Goal: Task Accomplishment & Management: Understand process/instructions

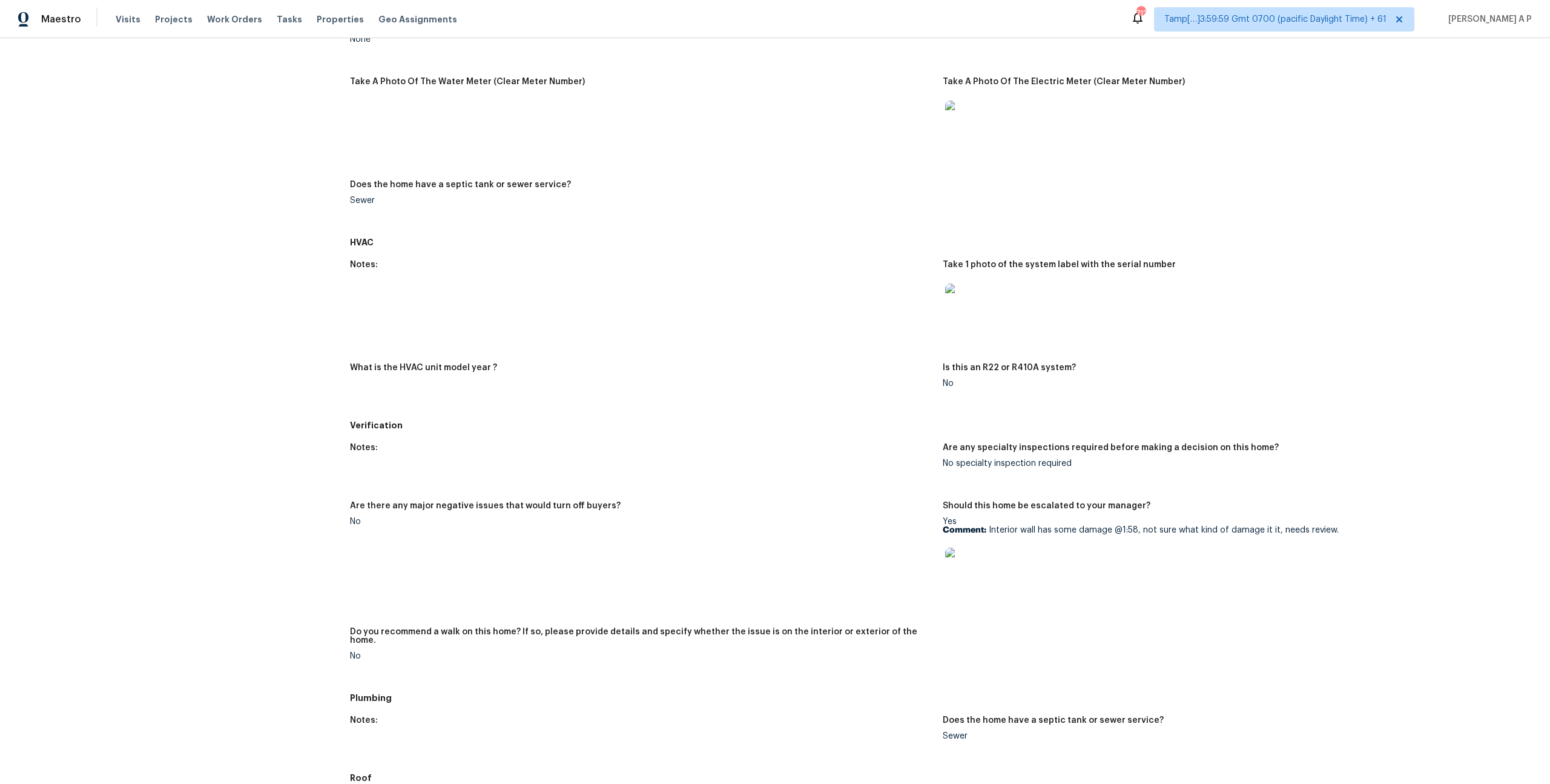
scroll to position [395, 0]
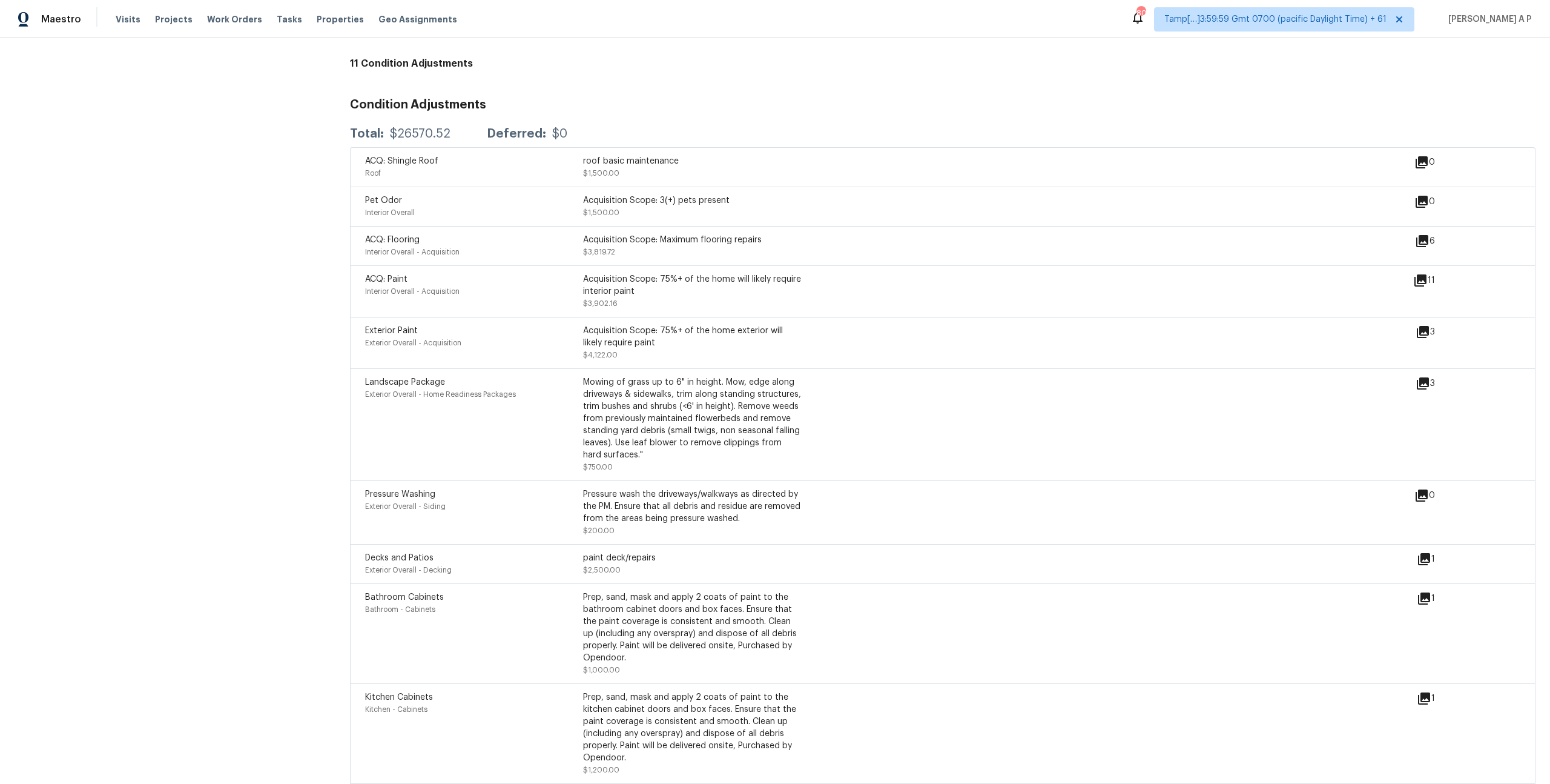
scroll to position [1488, 0]
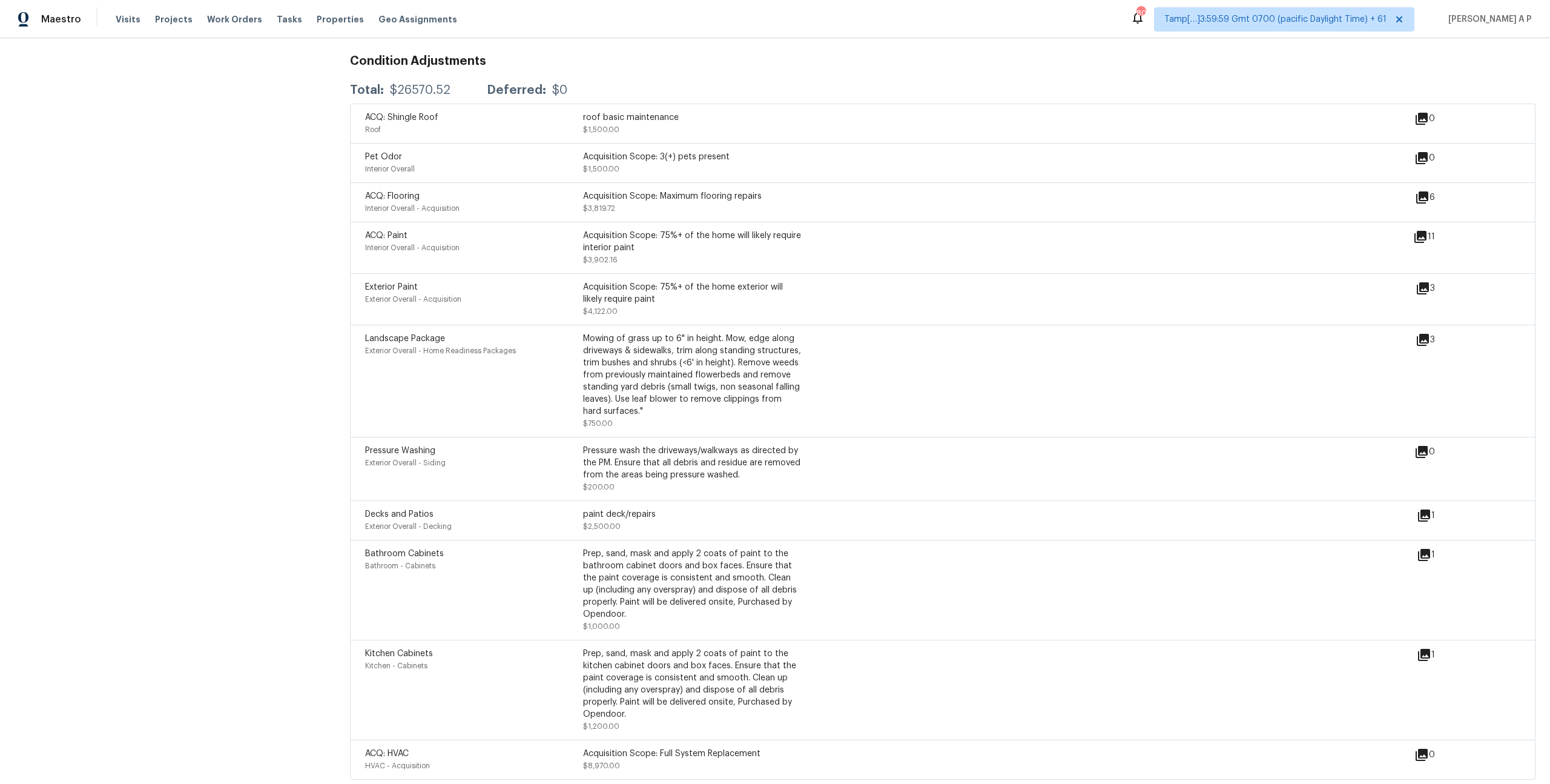
click at [1421, 749] on icon at bounding box center [1421, 754] width 12 height 12
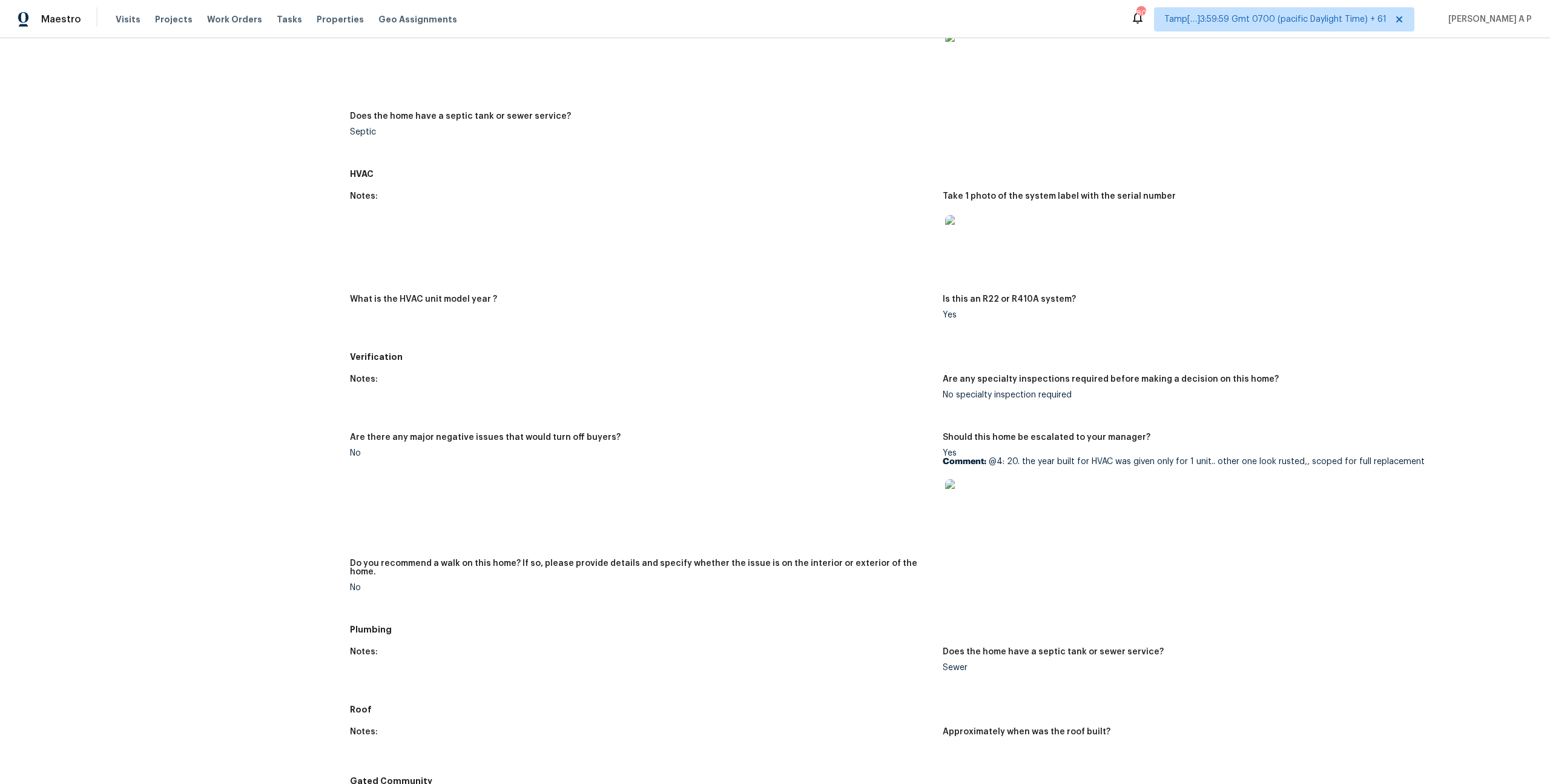
scroll to position [573, 0]
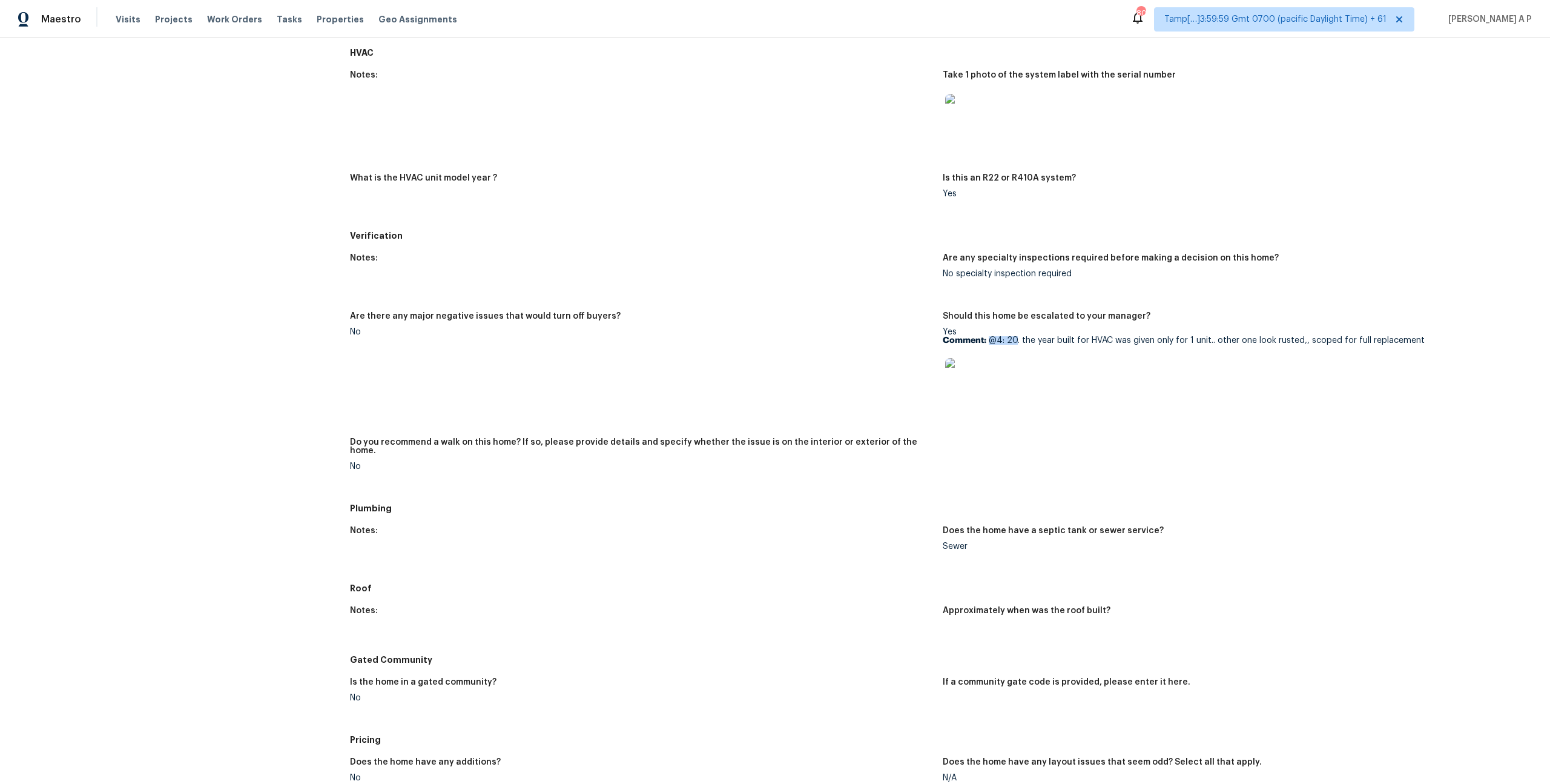
drag, startPoint x: 989, startPoint y: 341, endPoint x: 1017, endPoint y: 340, distance: 28.0
click at [1017, 340] on p "Comment: @4: 20. the year built for HVAC was given only for 1 unit.. other one …" at bounding box center [1235, 340] width 583 height 8
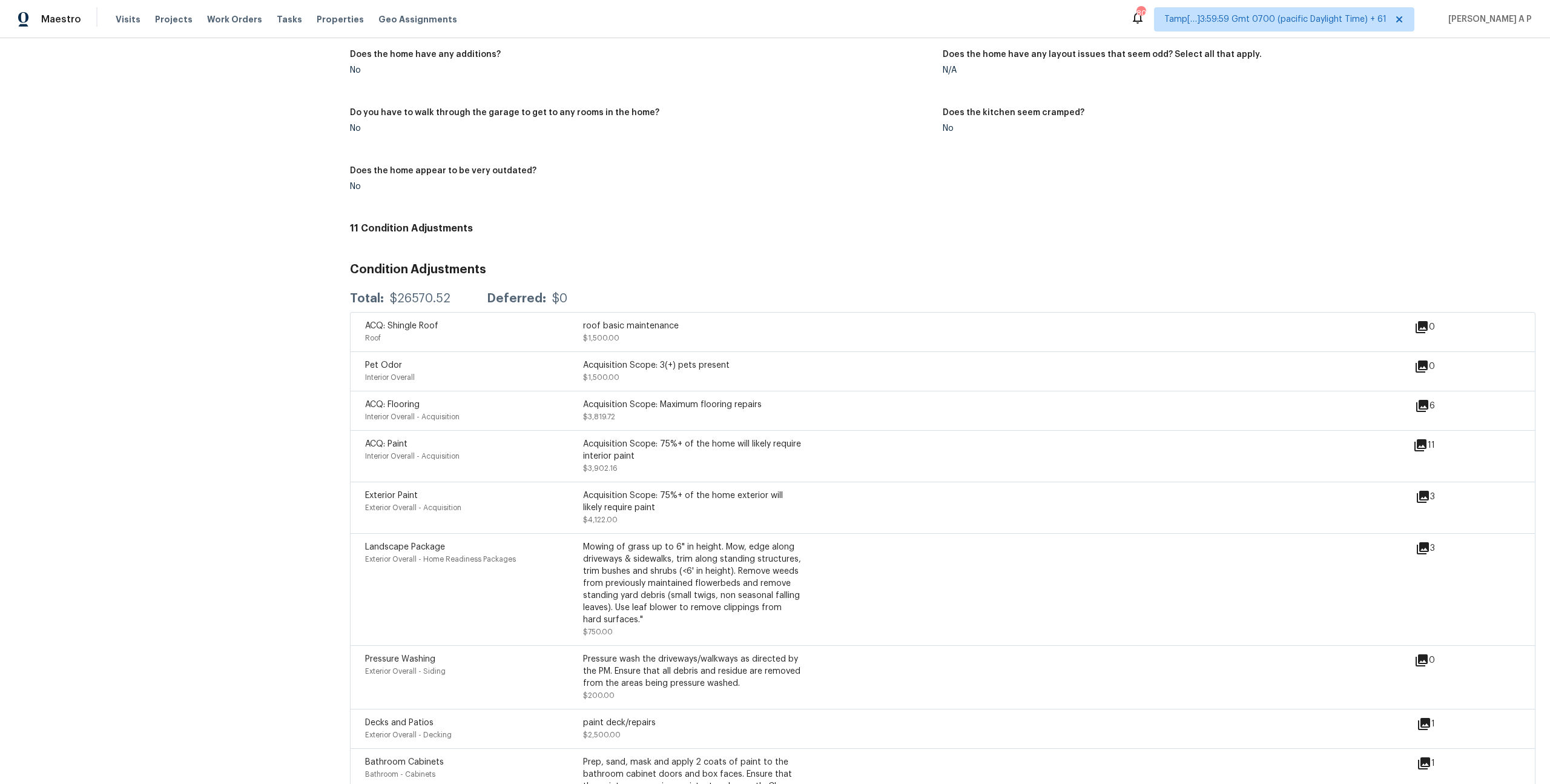
scroll to position [1488, 0]
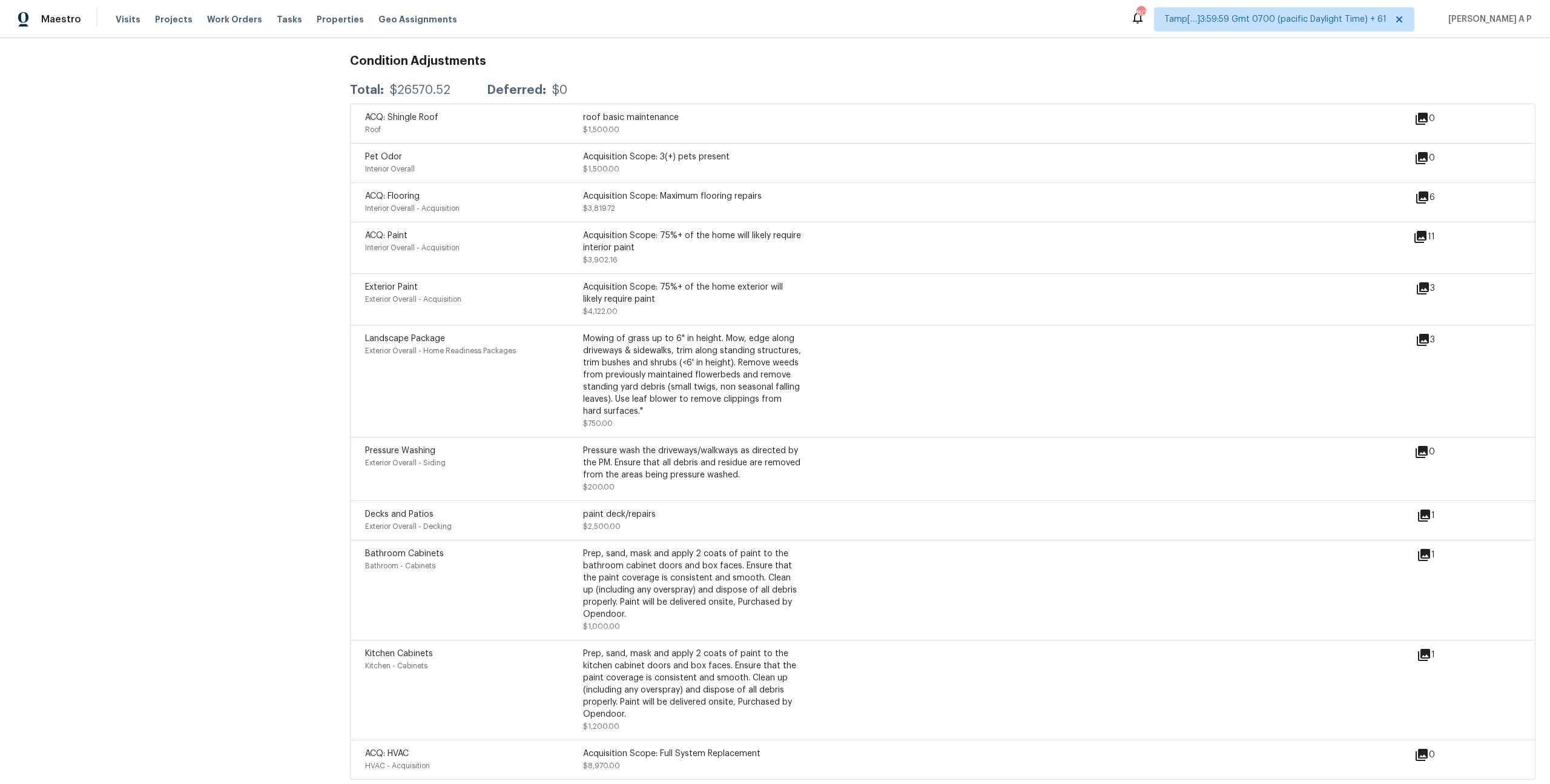
click at [800, 16] on div "Maestro Visits Projects Work Orders Tasks Properties Geo Assignments 805 Tamp[……" at bounding box center [775, 19] width 1550 height 38
click at [757, 77] on div "Total: $26570.52 Deferred: $0" at bounding box center [942, 90] width 1186 height 26
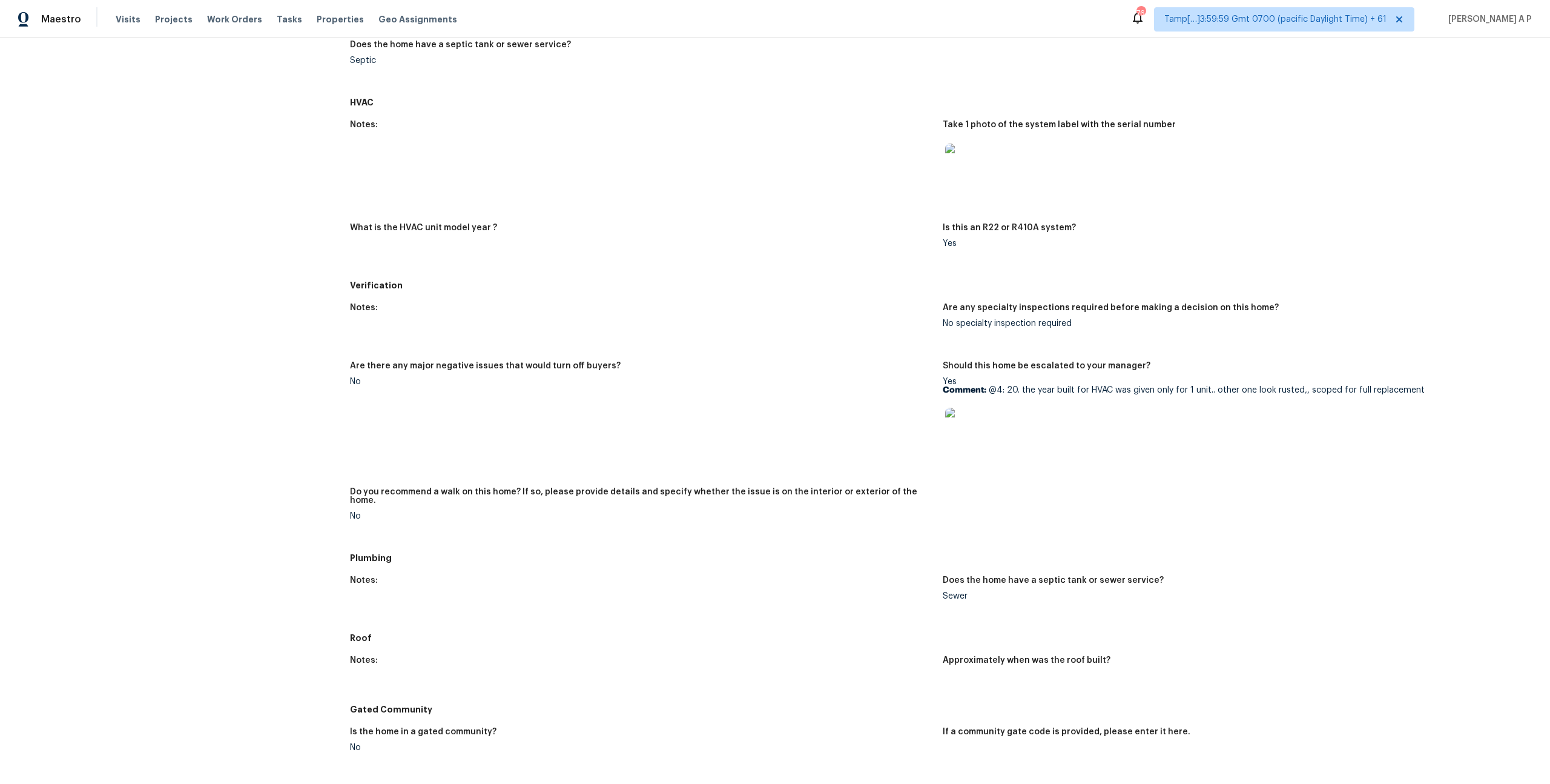
scroll to position [523, 0]
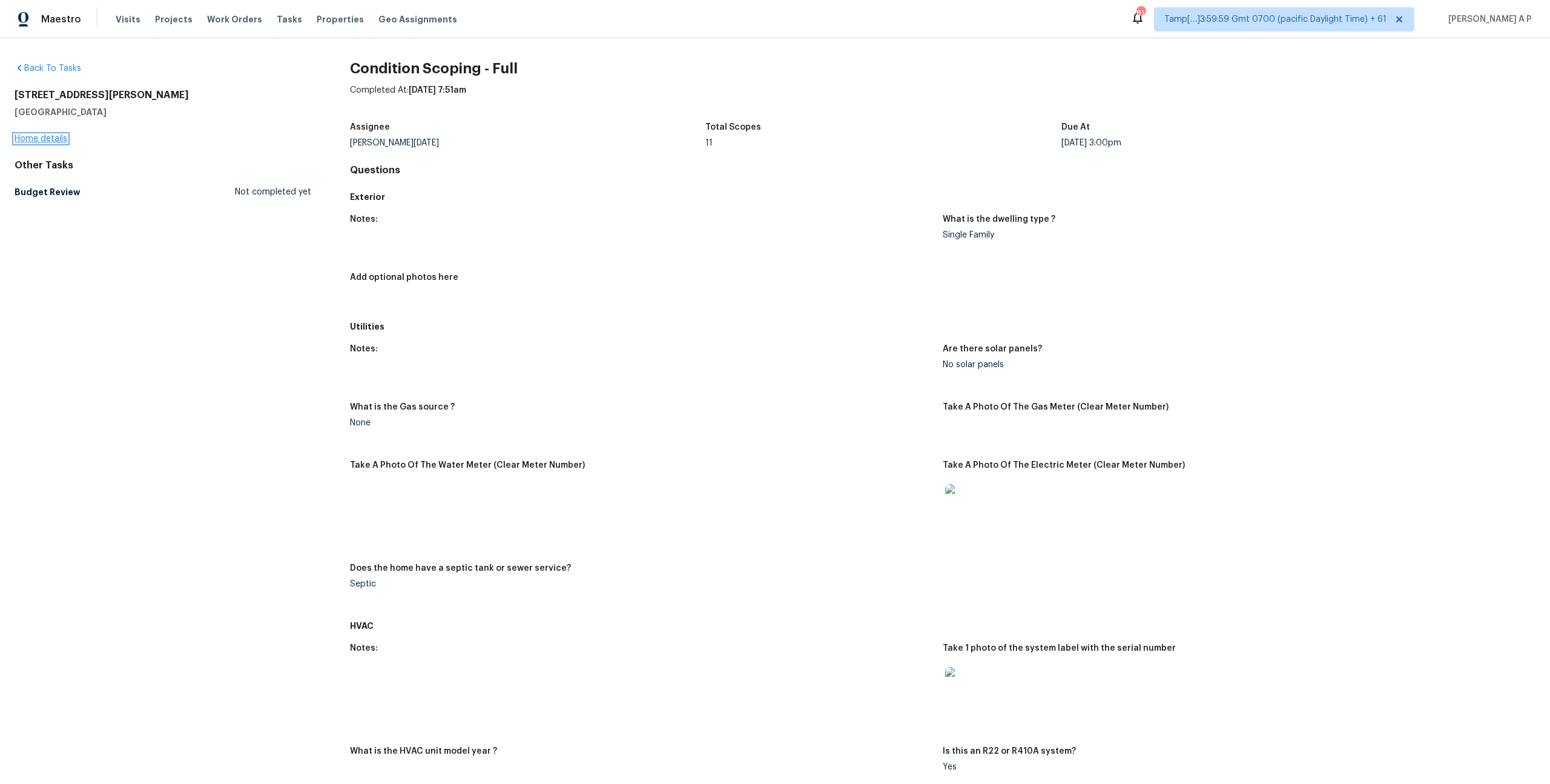
click at [58, 137] on link "Home details" at bounding box center [41, 138] width 53 height 8
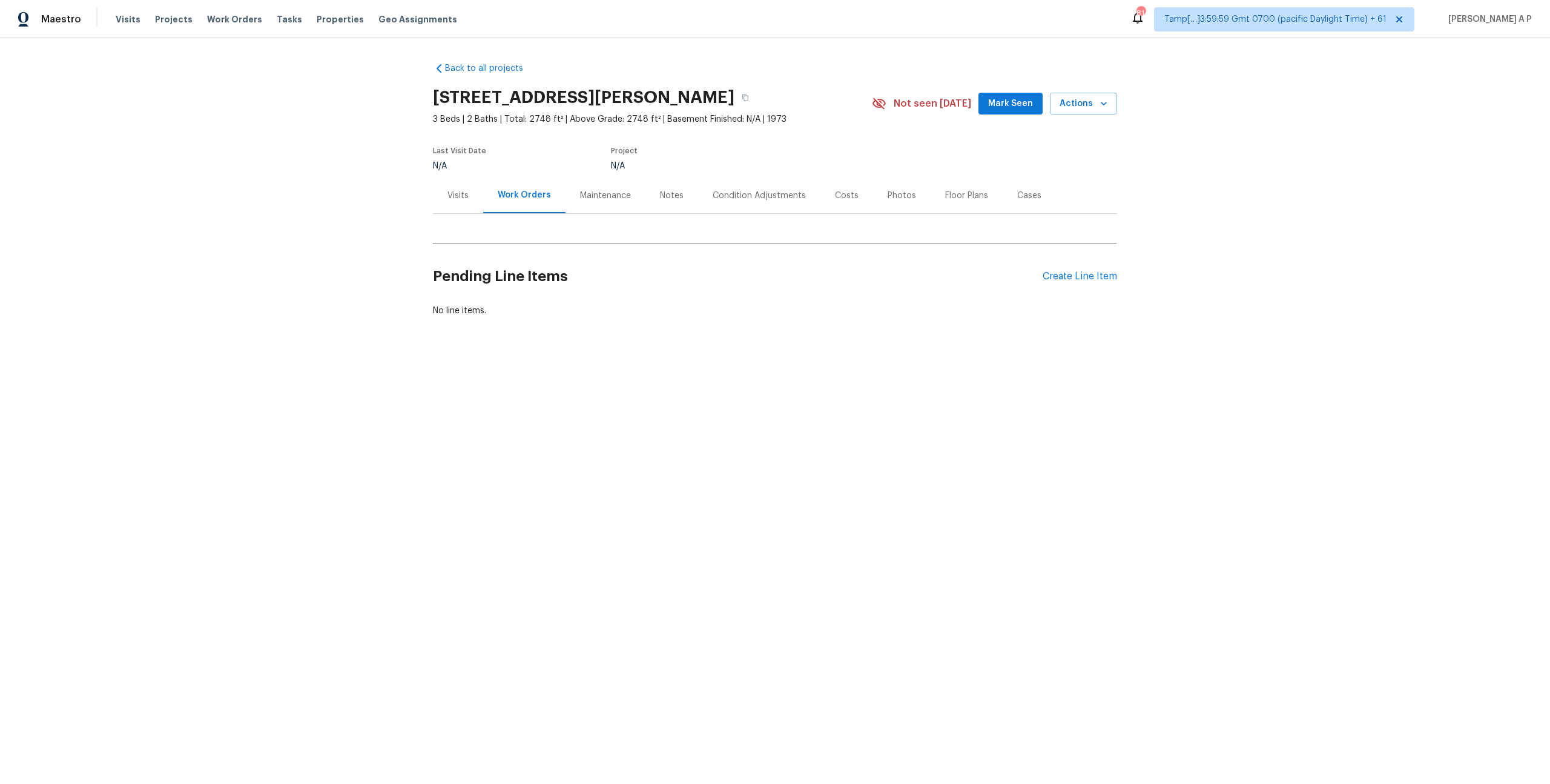
click at [761, 201] on div "Condition Adjustments" at bounding box center [760, 195] width 94 height 12
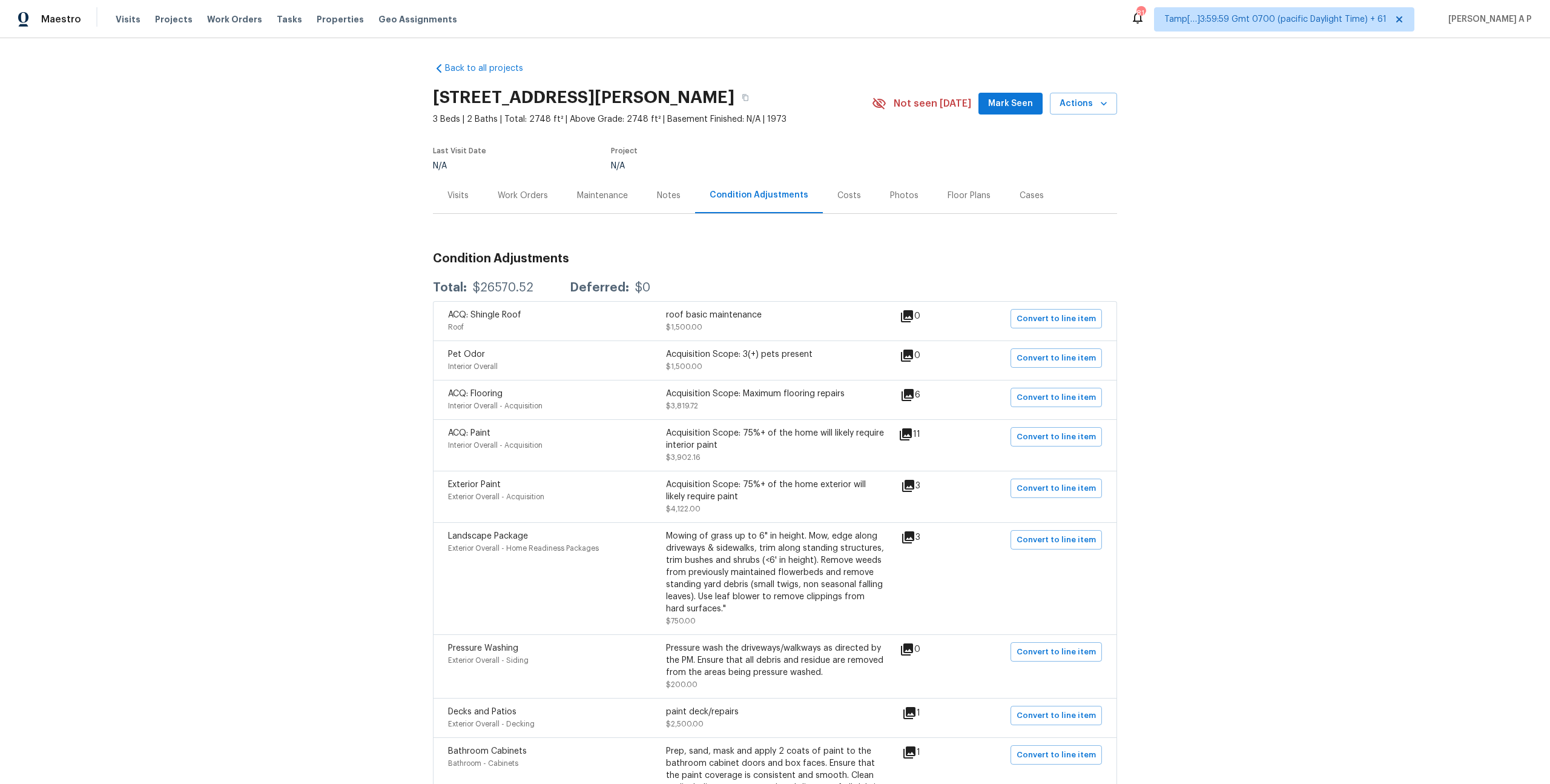
click at [915, 538] on icon at bounding box center [909, 537] width 15 height 15
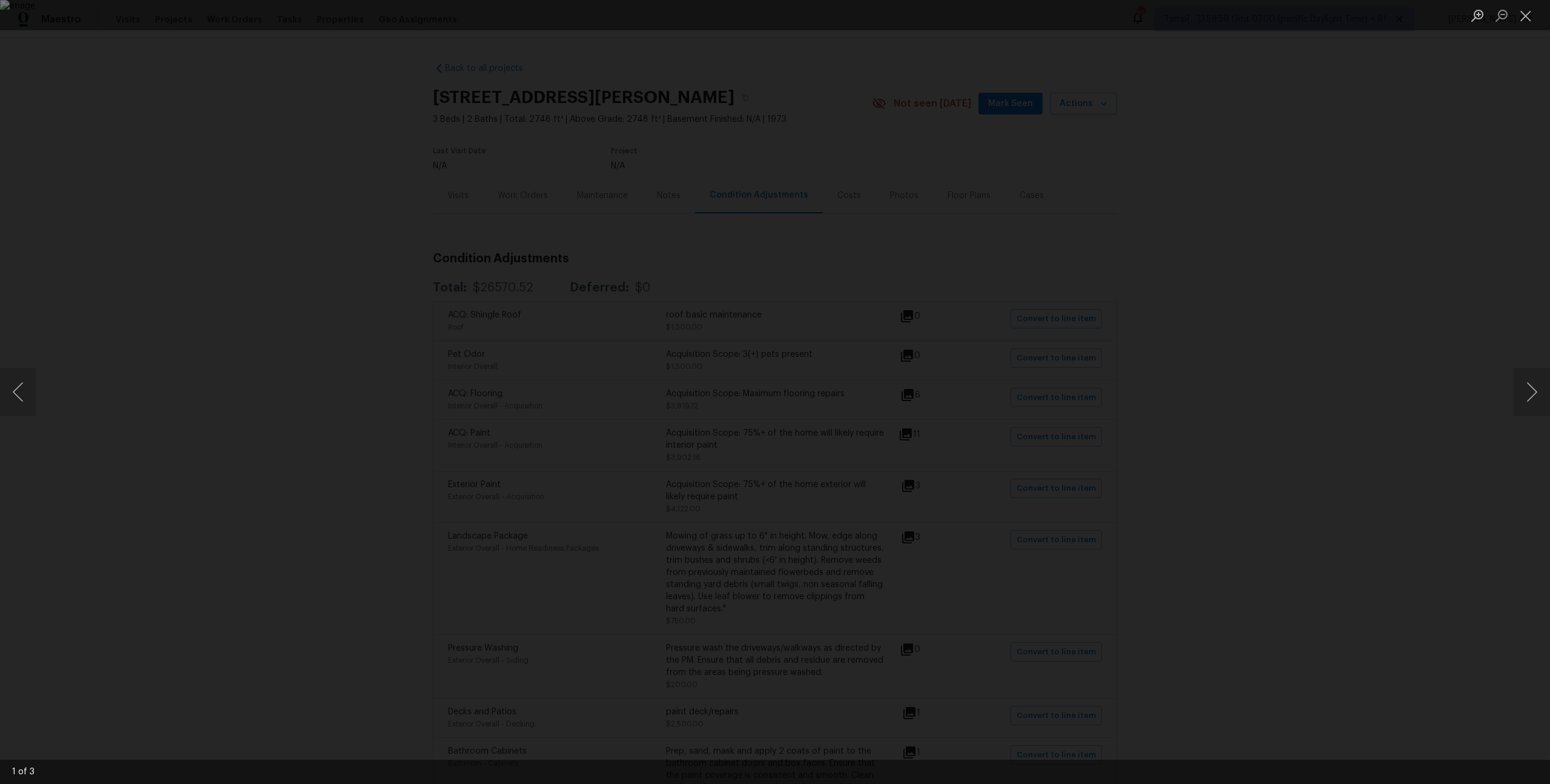
click at [1439, 386] on div "Lightbox" at bounding box center [775, 392] width 1550 height 784
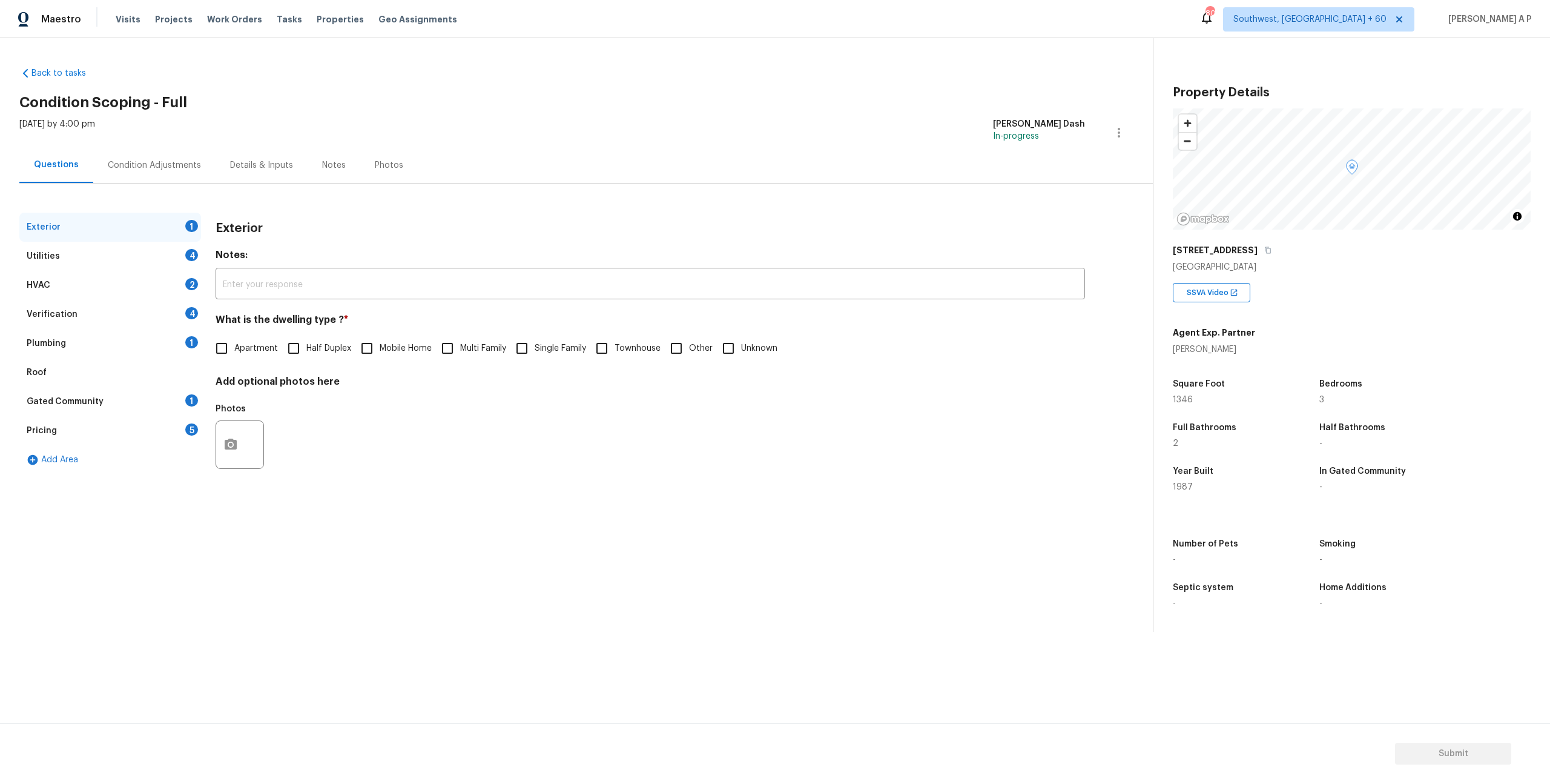
click at [184, 166] on div "Condition Adjustments" at bounding box center [154, 164] width 94 height 12
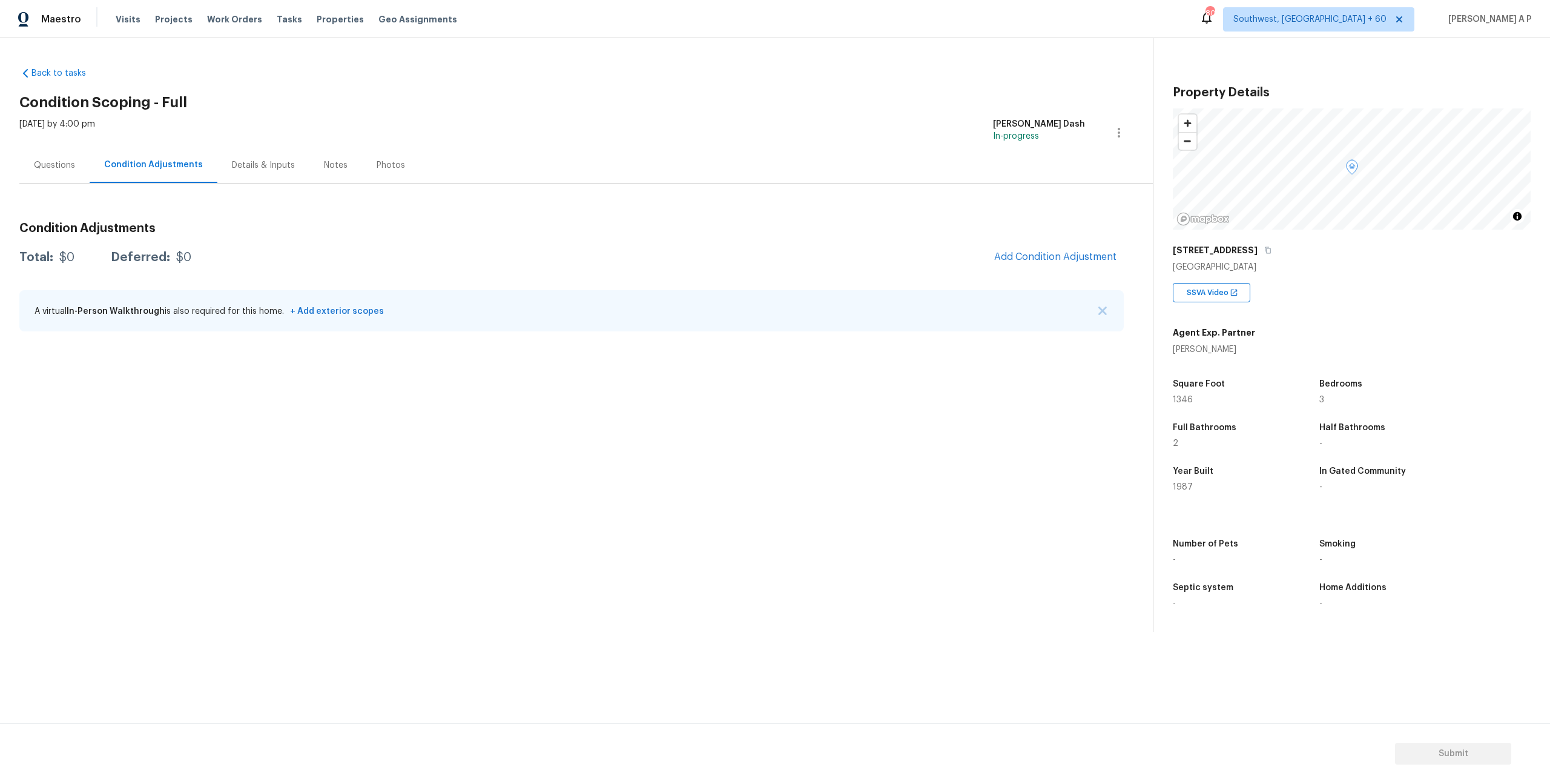
click at [68, 165] on div "Questions" at bounding box center [54, 164] width 41 height 12
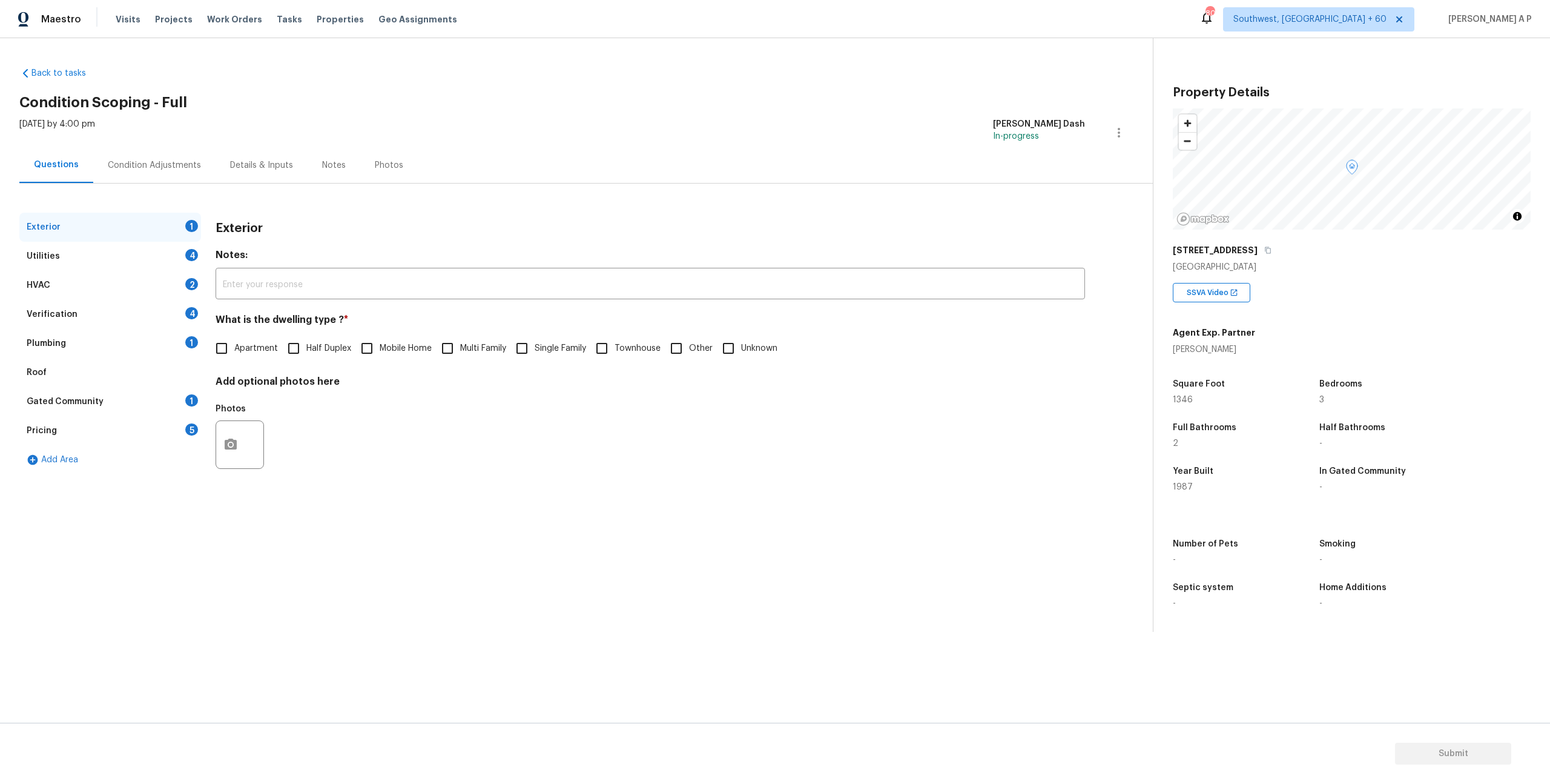
click at [146, 166] on div "Condition Adjustments" at bounding box center [154, 164] width 94 height 12
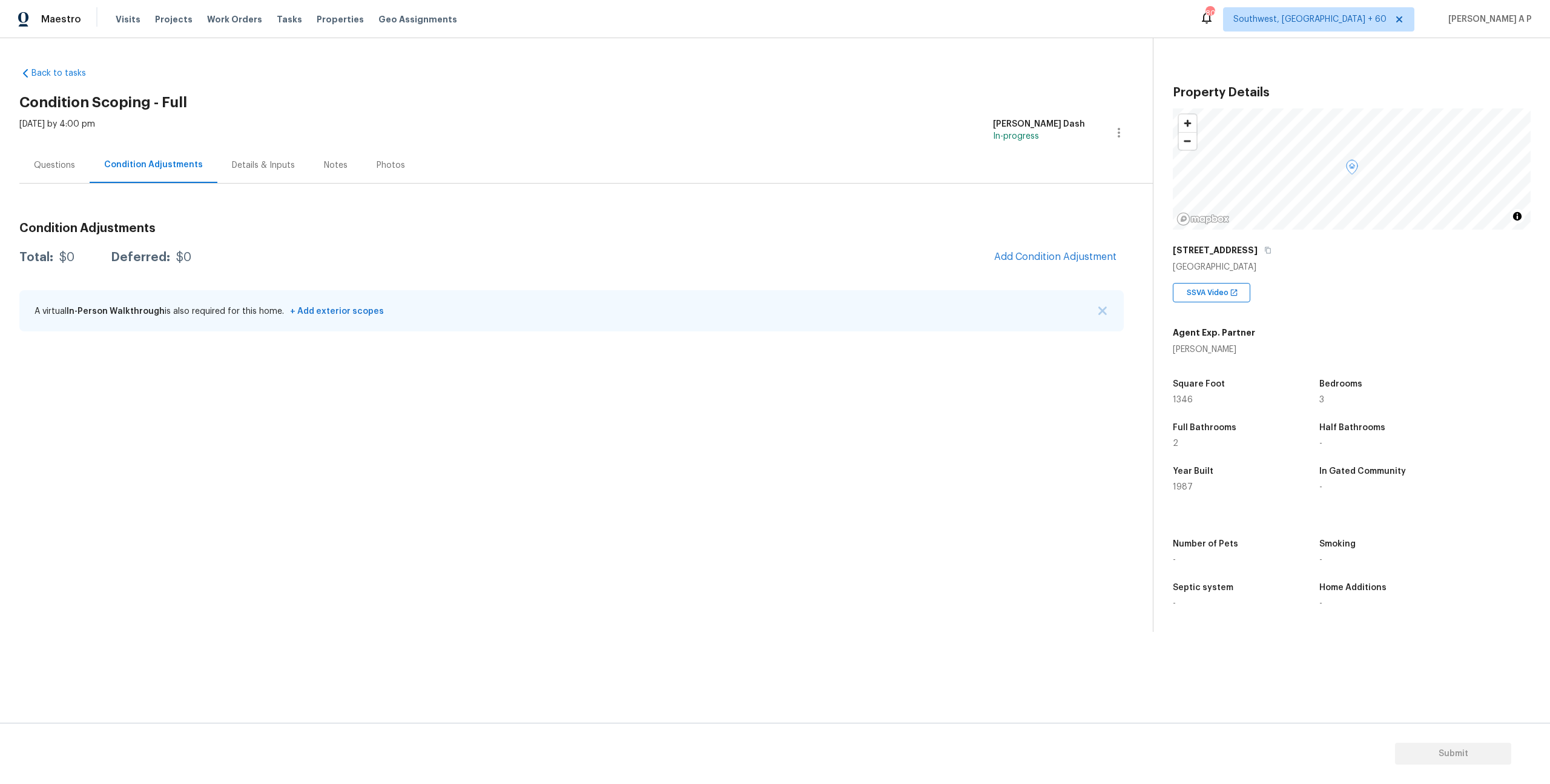
click at [68, 163] on div "Questions" at bounding box center [54, 164] width 41 height 12
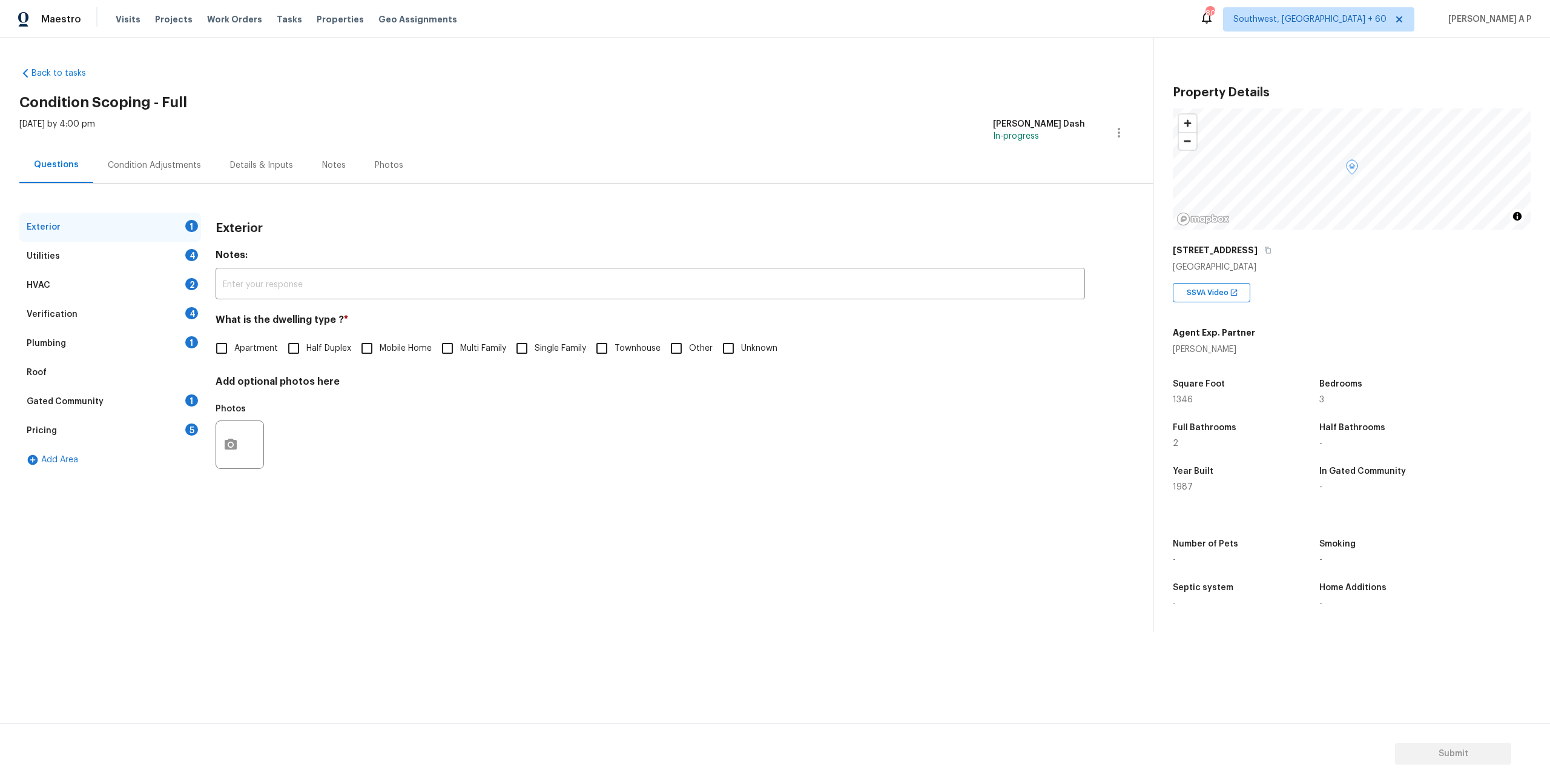
click at [273, 171] on div "Details & Inputs" at bounding box center [261, 164] width 92 height 35
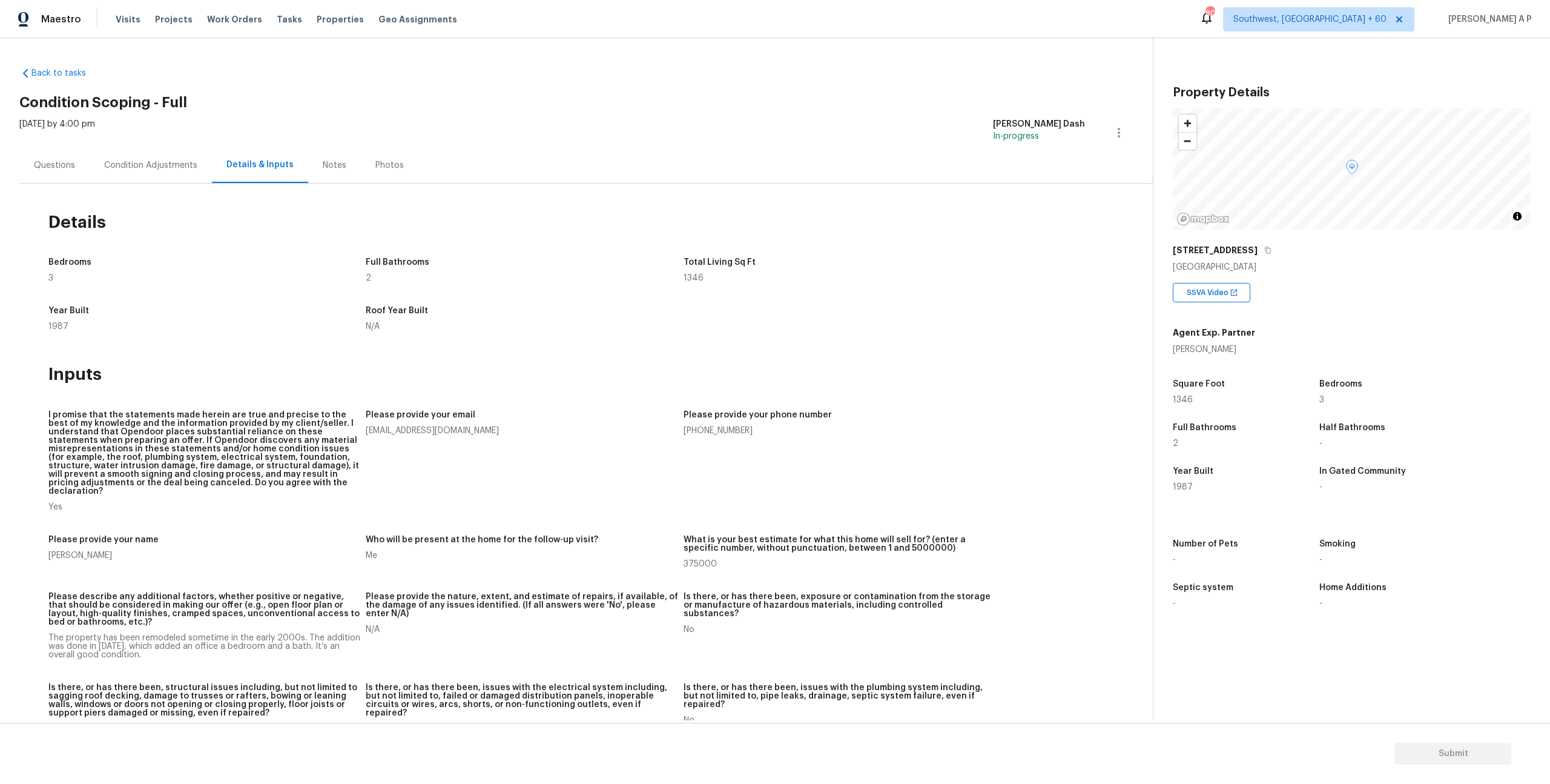
click at [128, 163] on div "Condition Adjustments" at bounding box center [151, 164] width 94 height 12
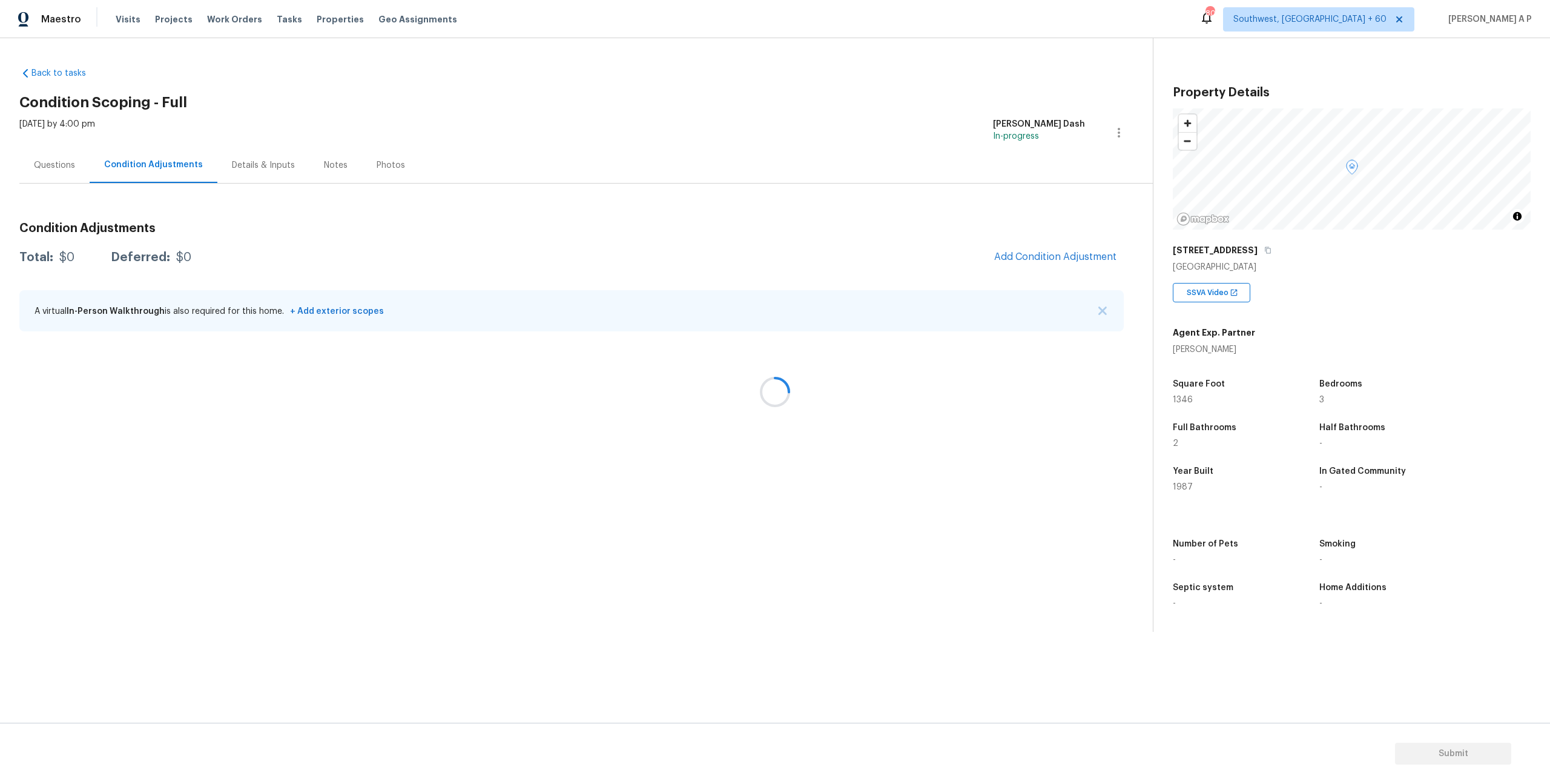
click at [59, 161] on div at bounding box center [775, 392] width 1550 height 784
click at [59, 161] on div "Questions" at bounding box center [54, 164] width 41 height 12
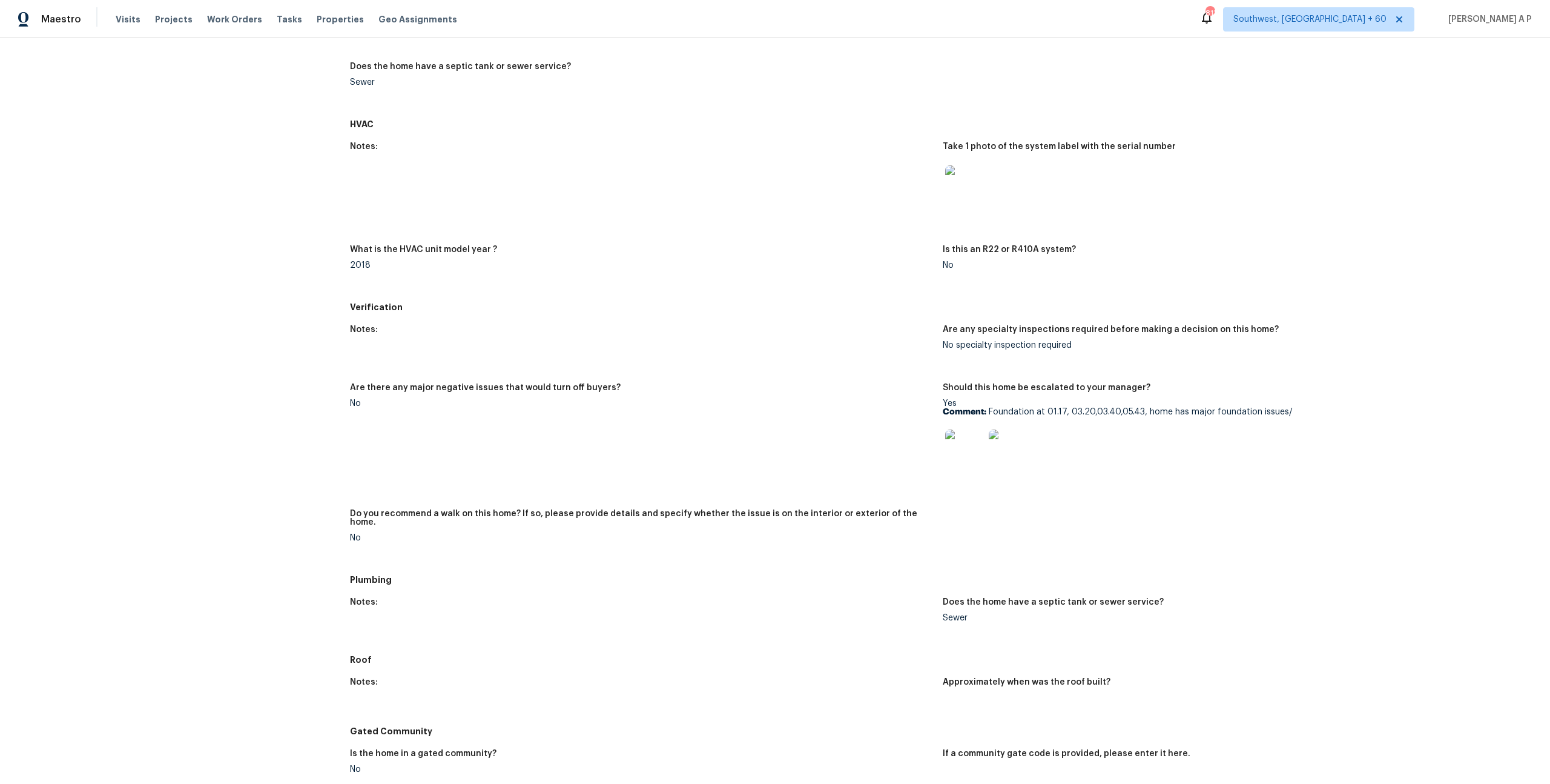
scroll to position [571, 0]
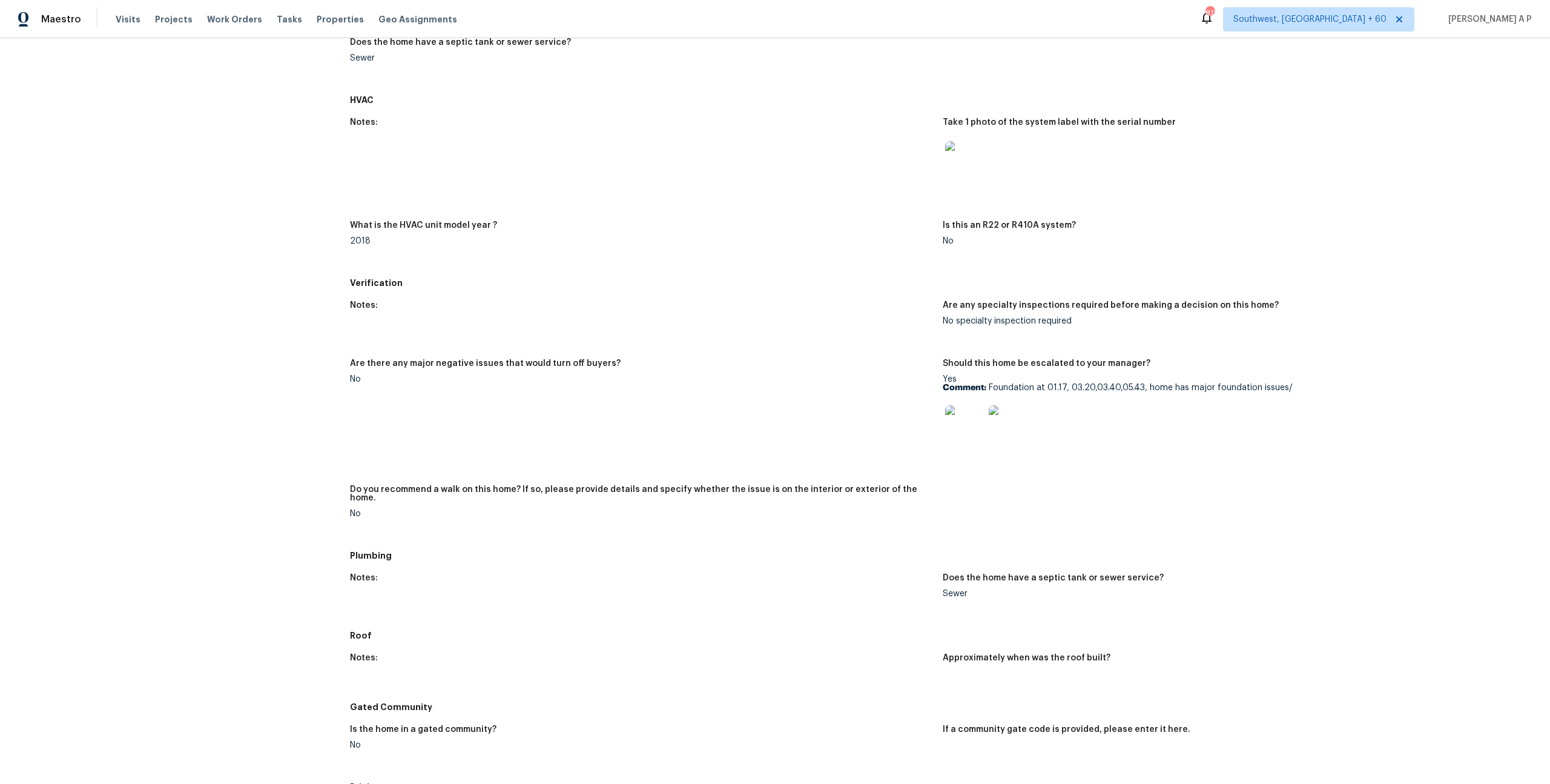
click at [972, 422] on img at bounding box center [965, 424] width 39 height 39
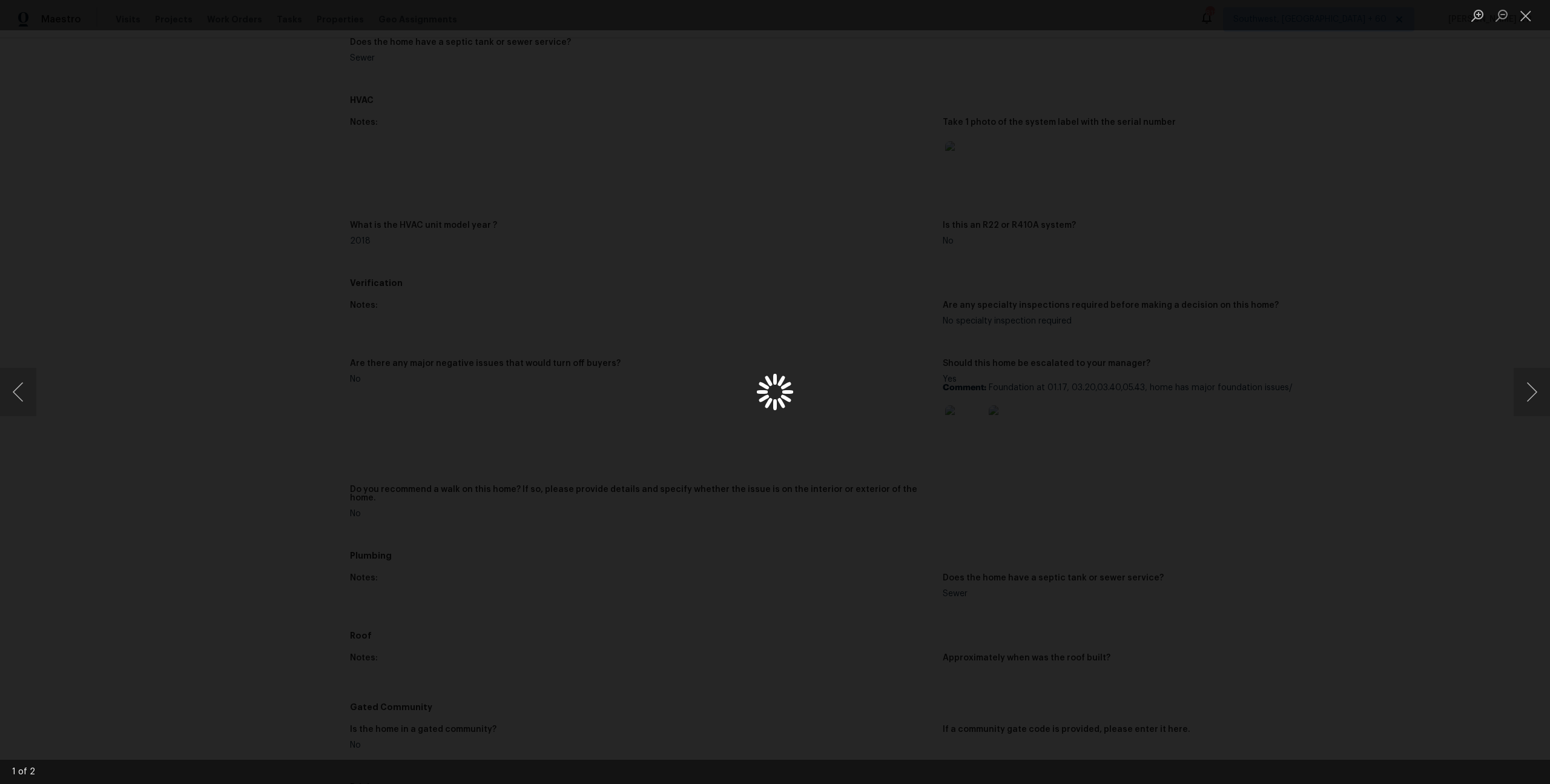
click at [972, 422] on div "Lightbox" at bounding box center [775, 392] width 1550 height 784
click at [1115, 221] on div "Lightbox" at bounding box center [775, 392] width 1550 height 784
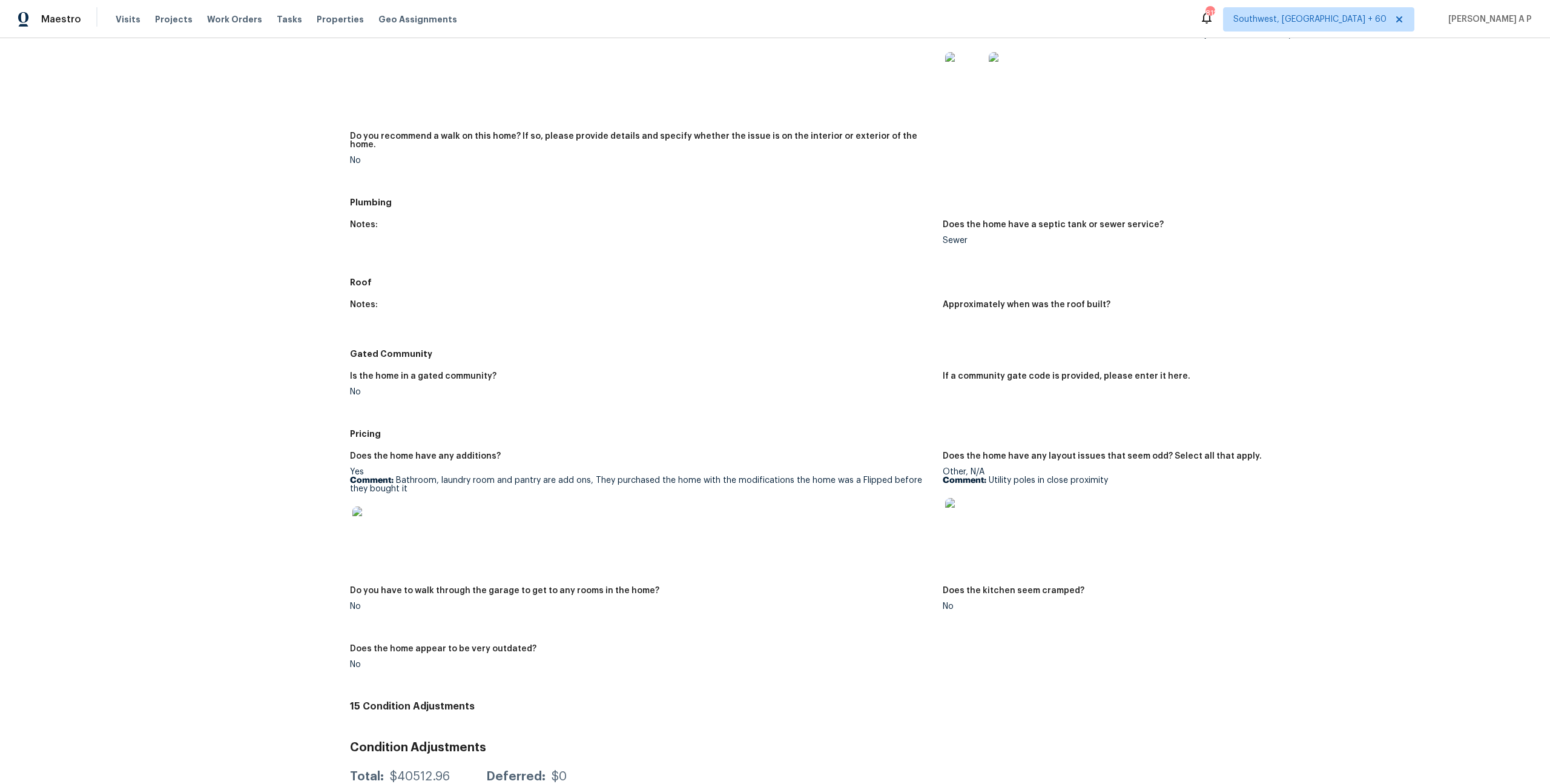
scroll to position [925, 0]
click at [963, 513] on img at bounding box center [965, 516] width 39 height 39
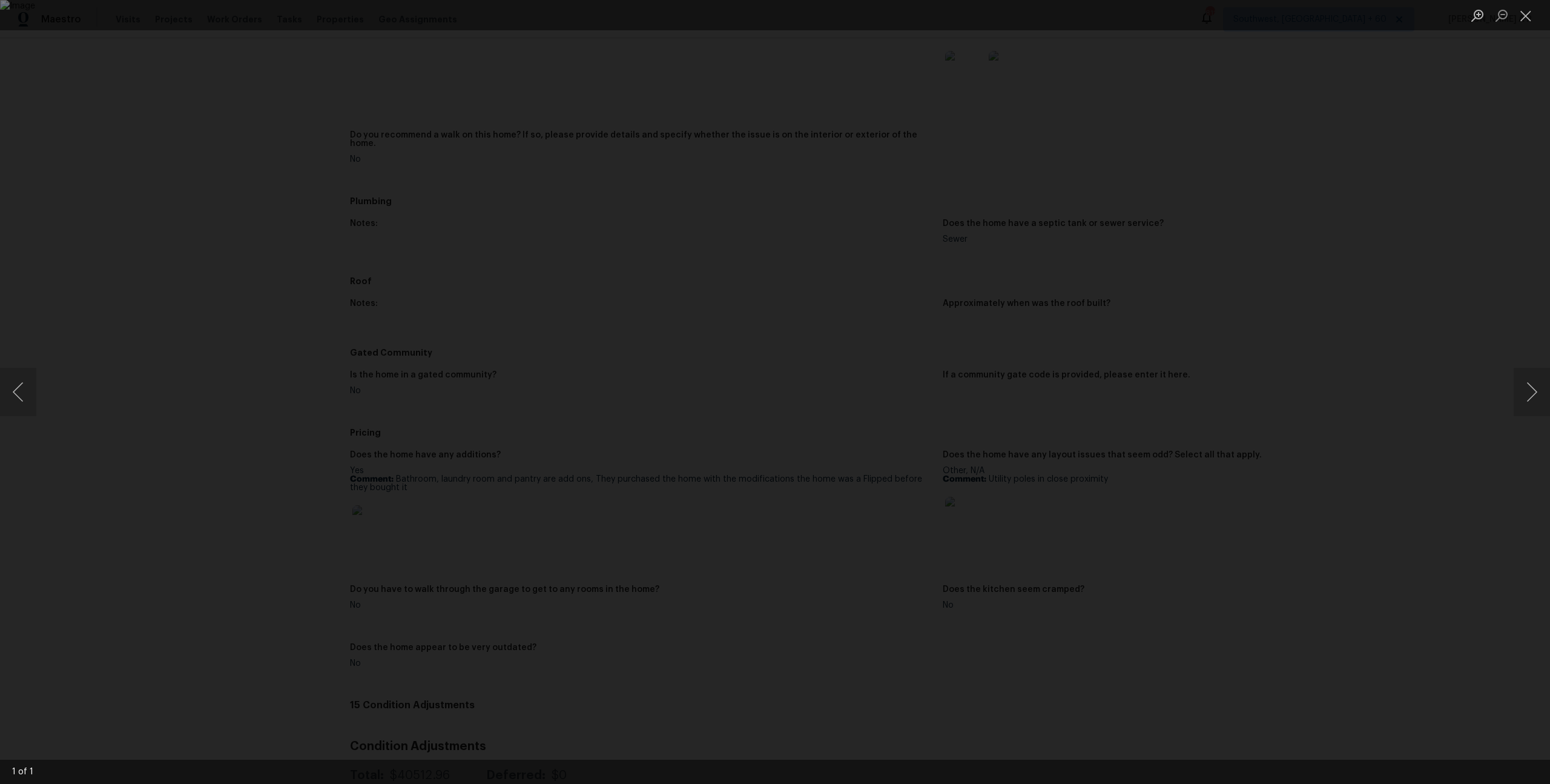
click at [1170, 224] on div "Lightbox" at bounding box center [775, 392] width 1550 height 784
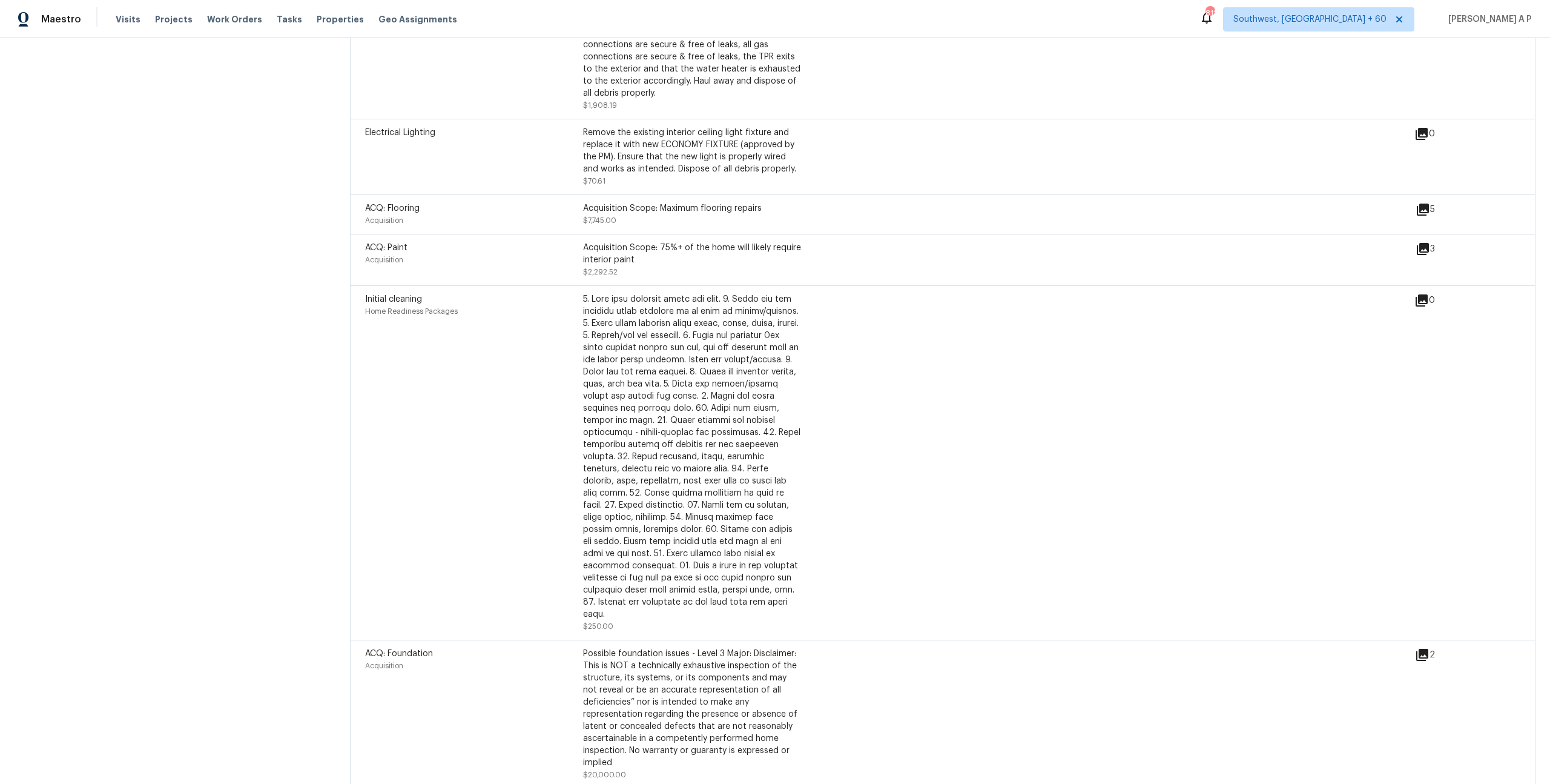
scroll to position [1746, 0]
drag, startPoint x: 448, startPoint y: 261, endPoint x: 448, endPoint y: 232, distance: 29.0
click at [448, 261] on div "ACQ: Paint Acquisition" at bounding box center [474, 259] width 218 height 36
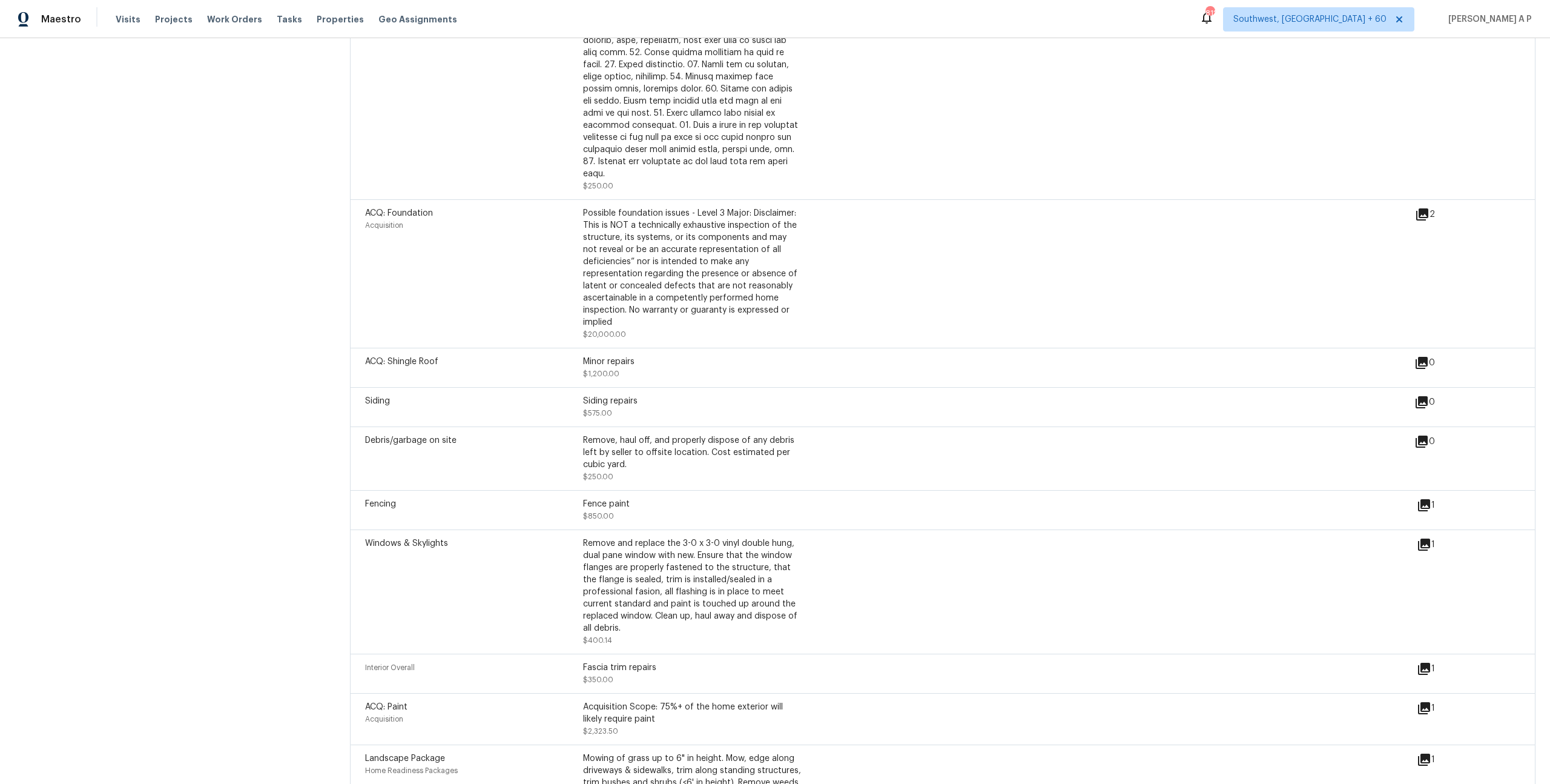
scroll to position [2252, 0]
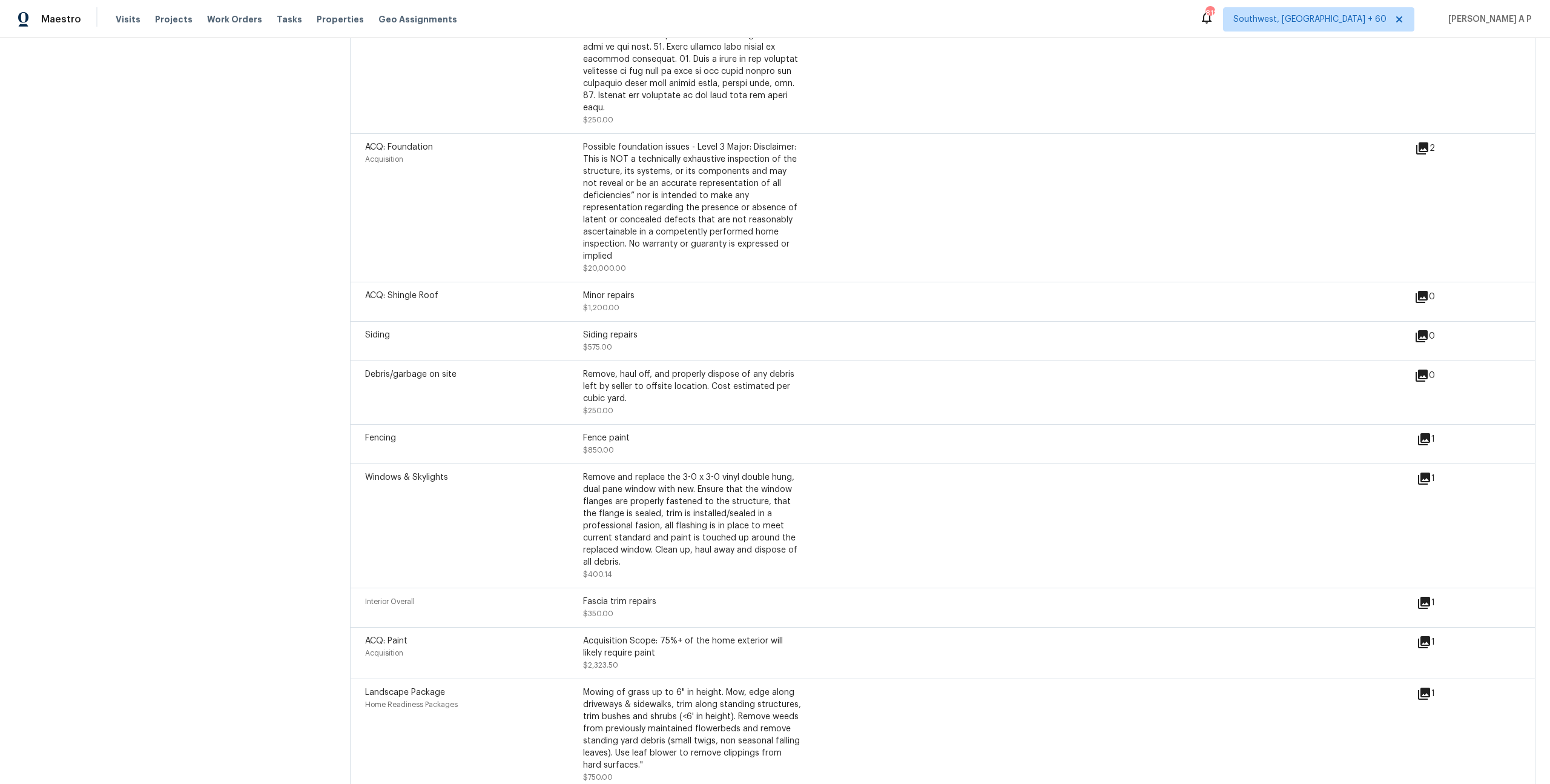
click at [1421, 433] on icon at bounding box center [1424, 439] width 12 height 12
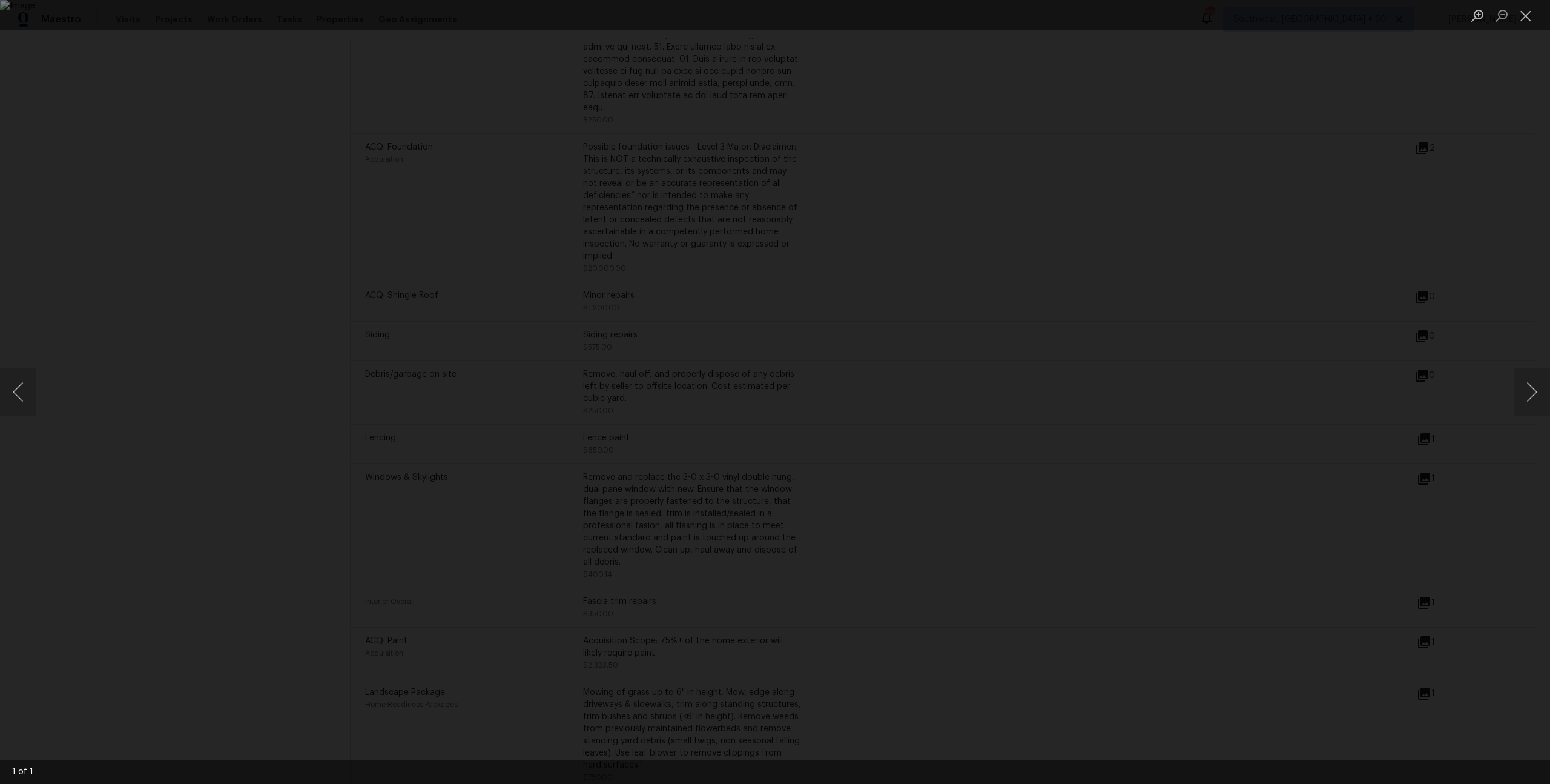
click at [1421, 422] on div "Lightbox" at bounding box center [775, 392] width 1550 height 784
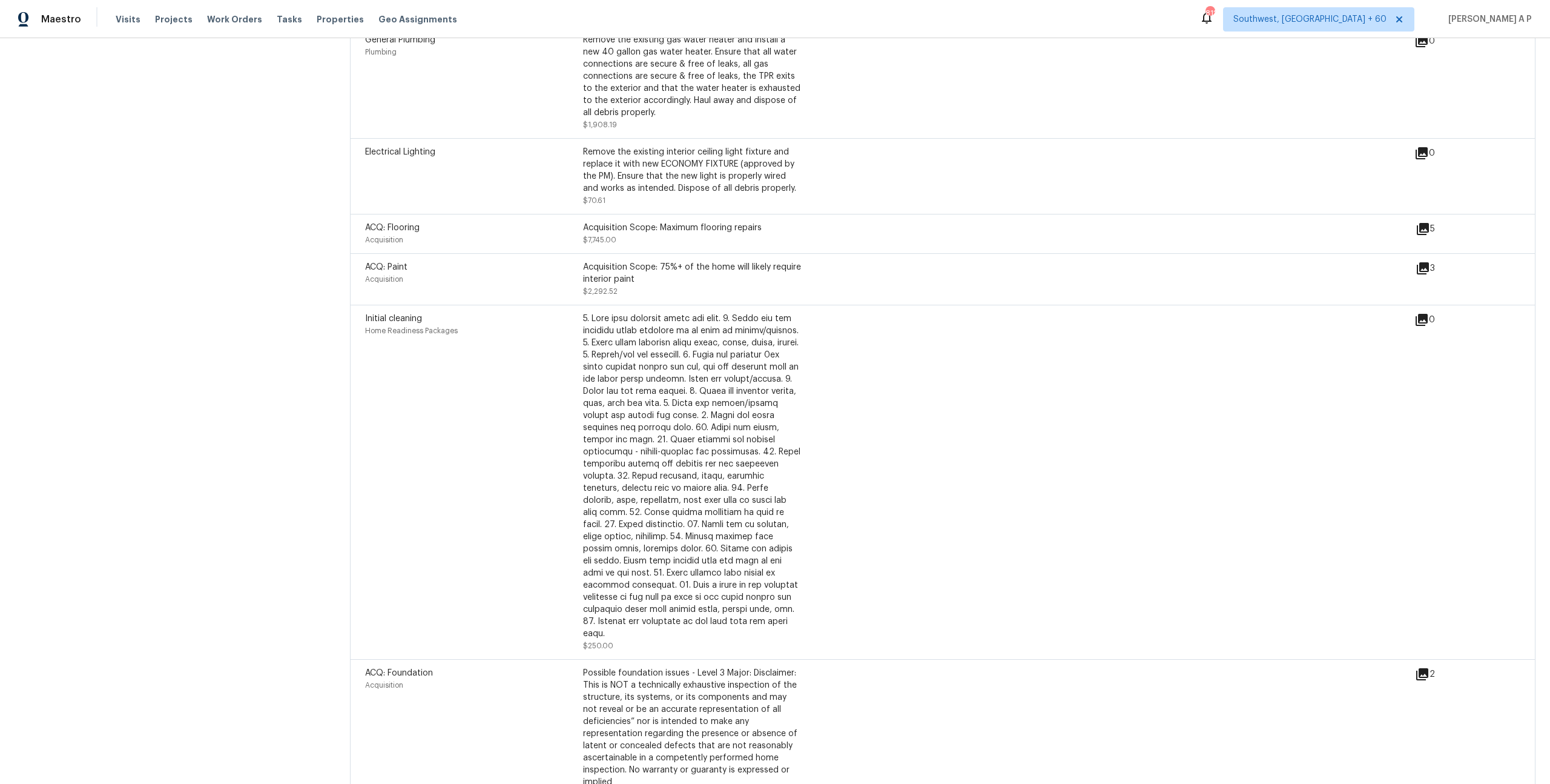
scroll to position [1559, 0]
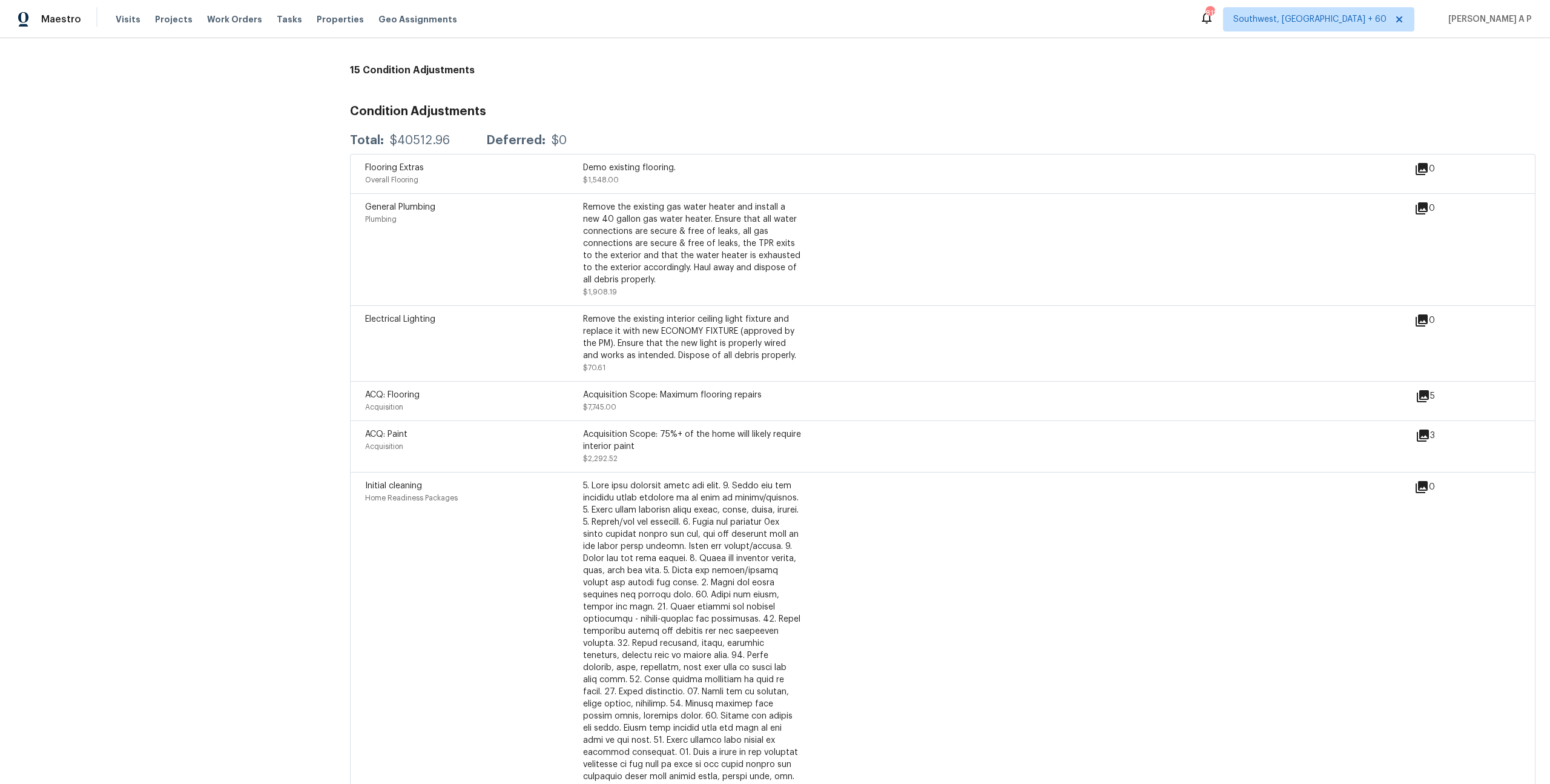
click at [1345, 115] on div "Condition Adjustments Total: $40512.96 Deferred: $0 Flooring Extras Overall Flo…" at bounding box center [942, 789] width 1186 height 1388
click at [1374, 35] on div "Maestro Visits Projects Work Orders Tasks Properties Geo Assignments 812 Southw…" at bounding box center [775, 19] width 1550 height 38
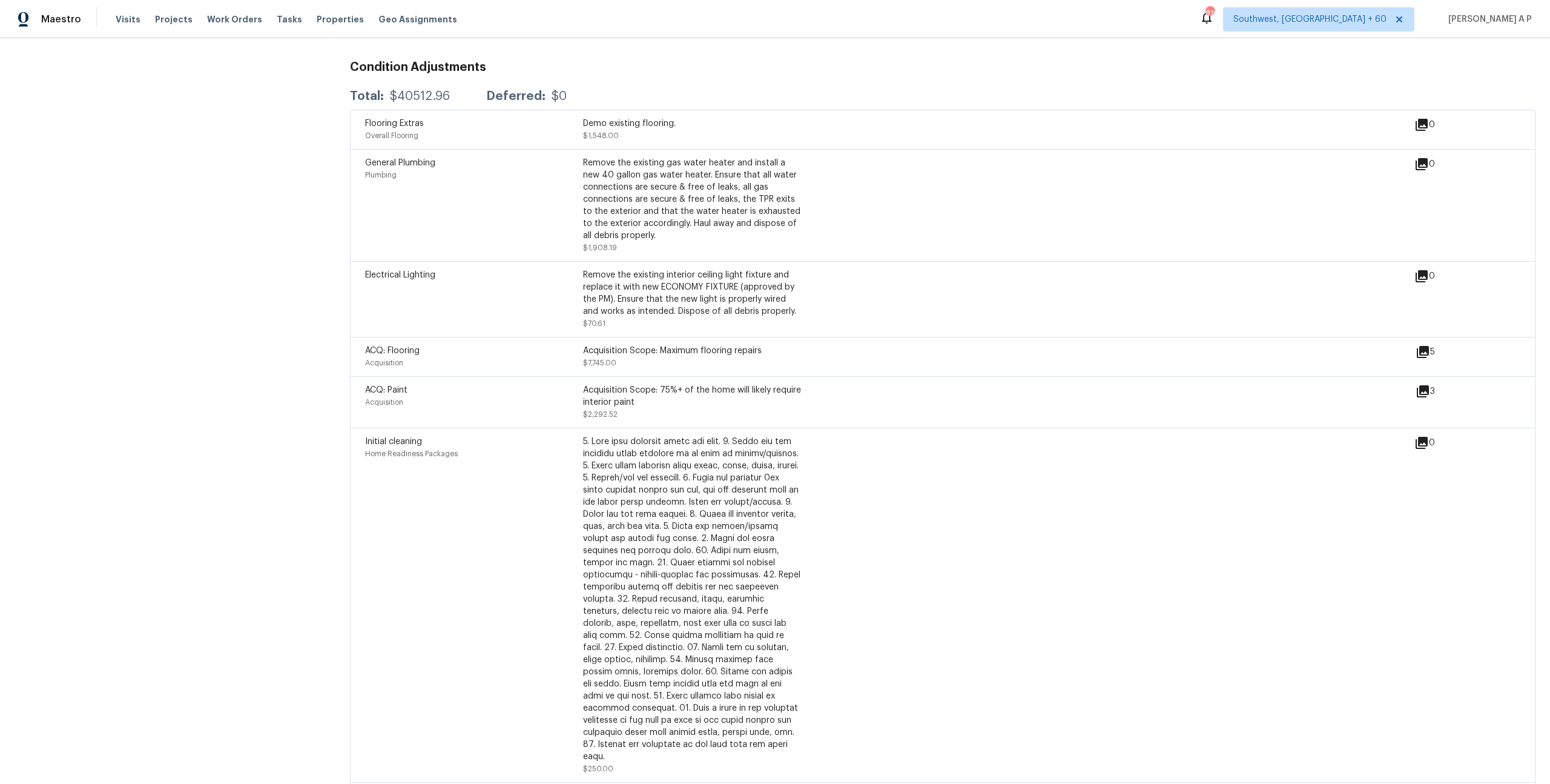
scroll to position [2252, 0]
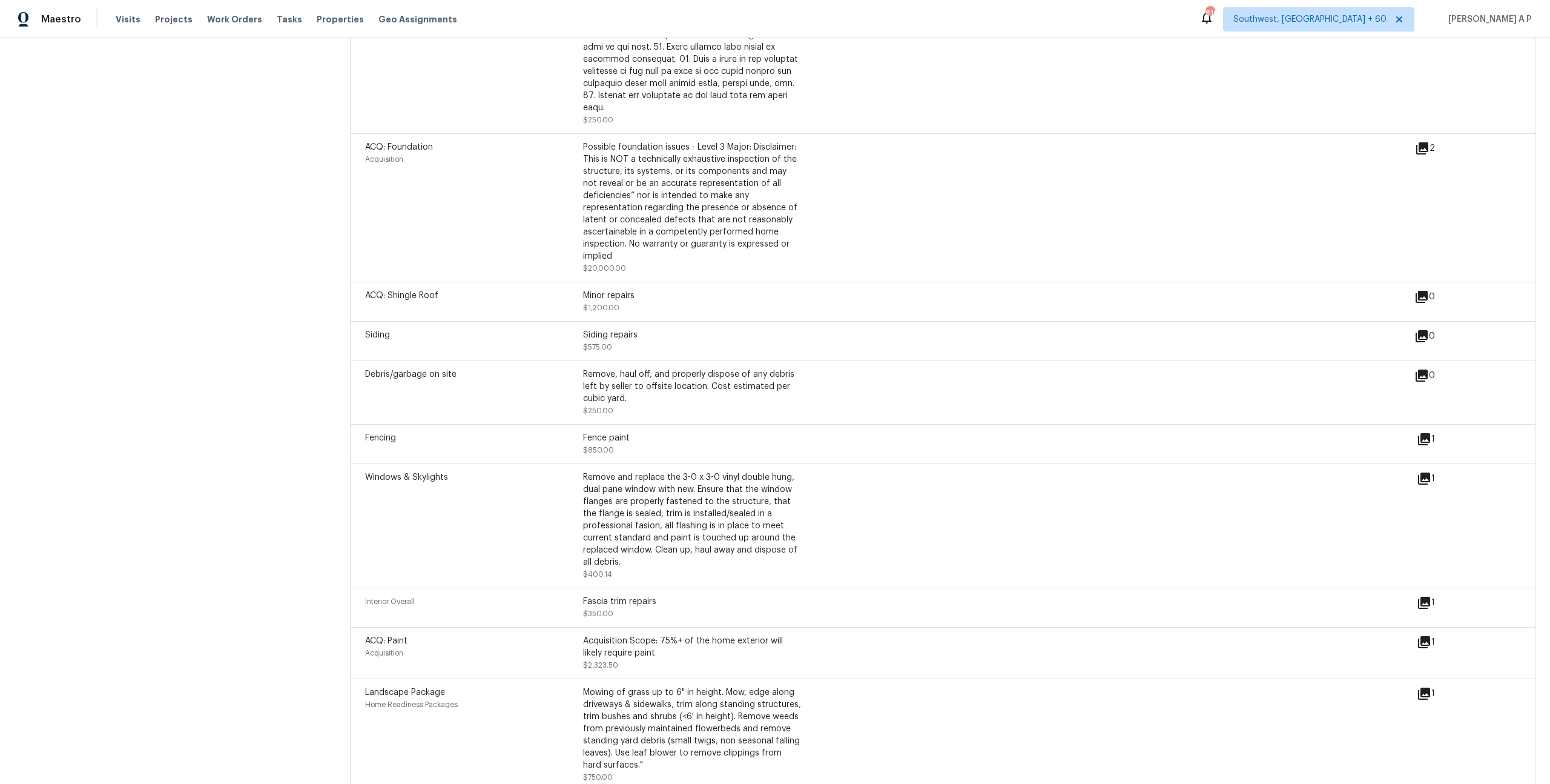
click at [1426, 463] on div "Windows & Skylights Remove and replace the 3-0 x 3-0 vinyl double hung, dual pa…" at bounding box center [942, 525] width 1186 height 124
click at [1426, 472] on icon at bounding box center [1424, 478] width 12 height 12
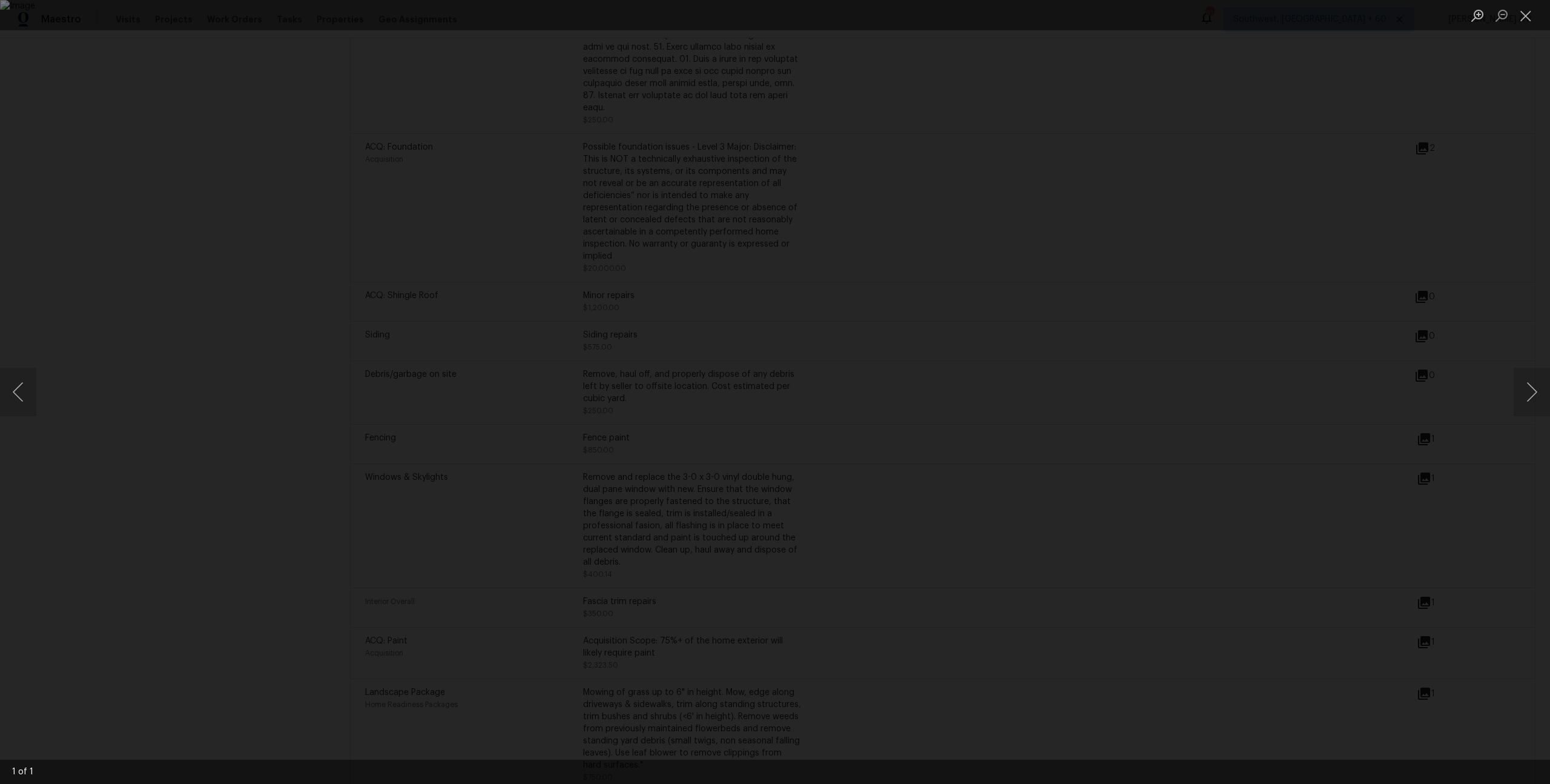
click at [1370, 30] on div "Lightbox" at bounding box center [775, 15] width 1550 height 30
click at [1308, 391] on div "Lightbox" at bounding box center [775, 392] width 1550 height 784
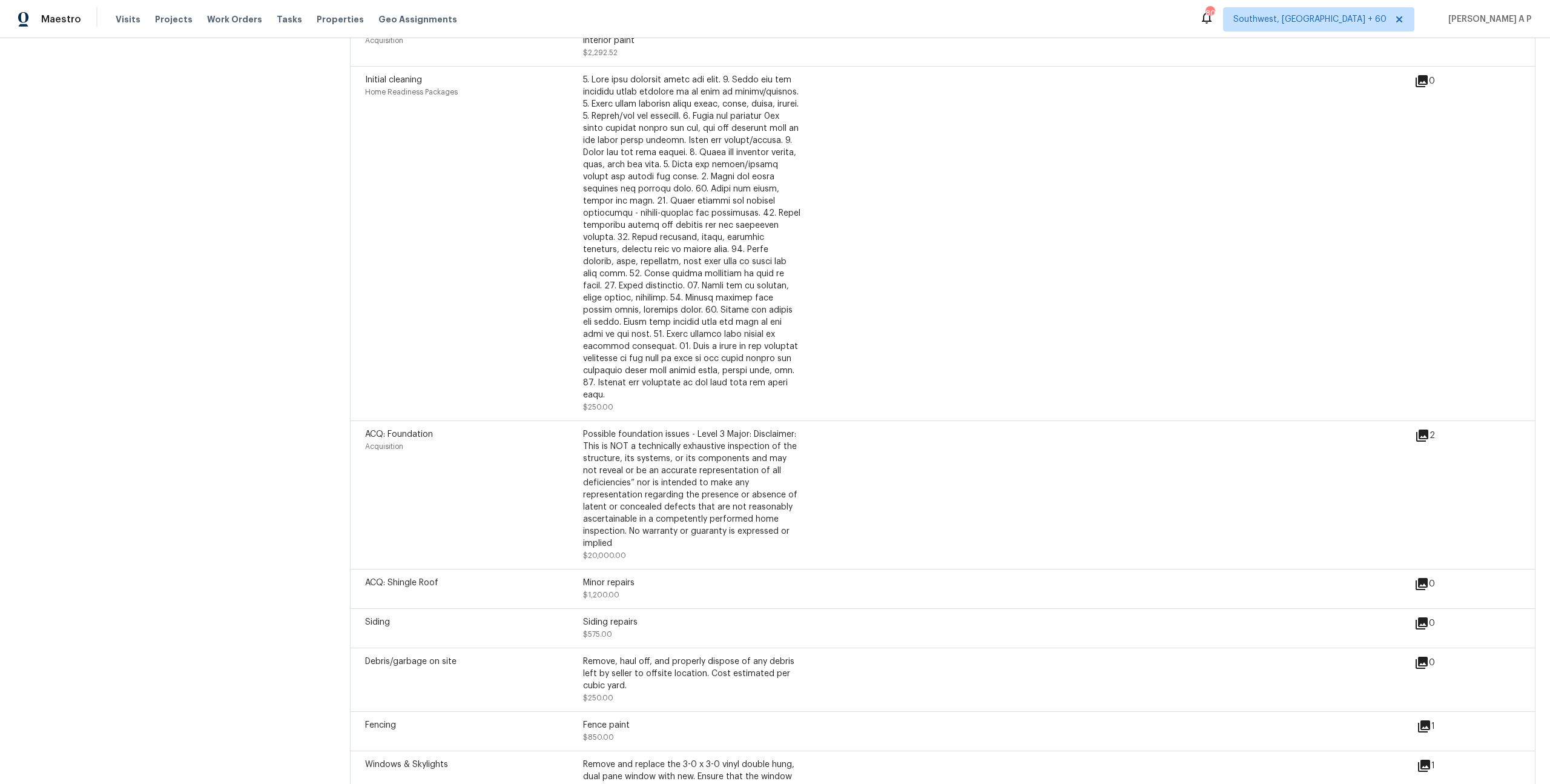
scroll to position [1966, 0]
click at [1429, 427] on icon at bounding box center [1423, 434] width 15 height 15
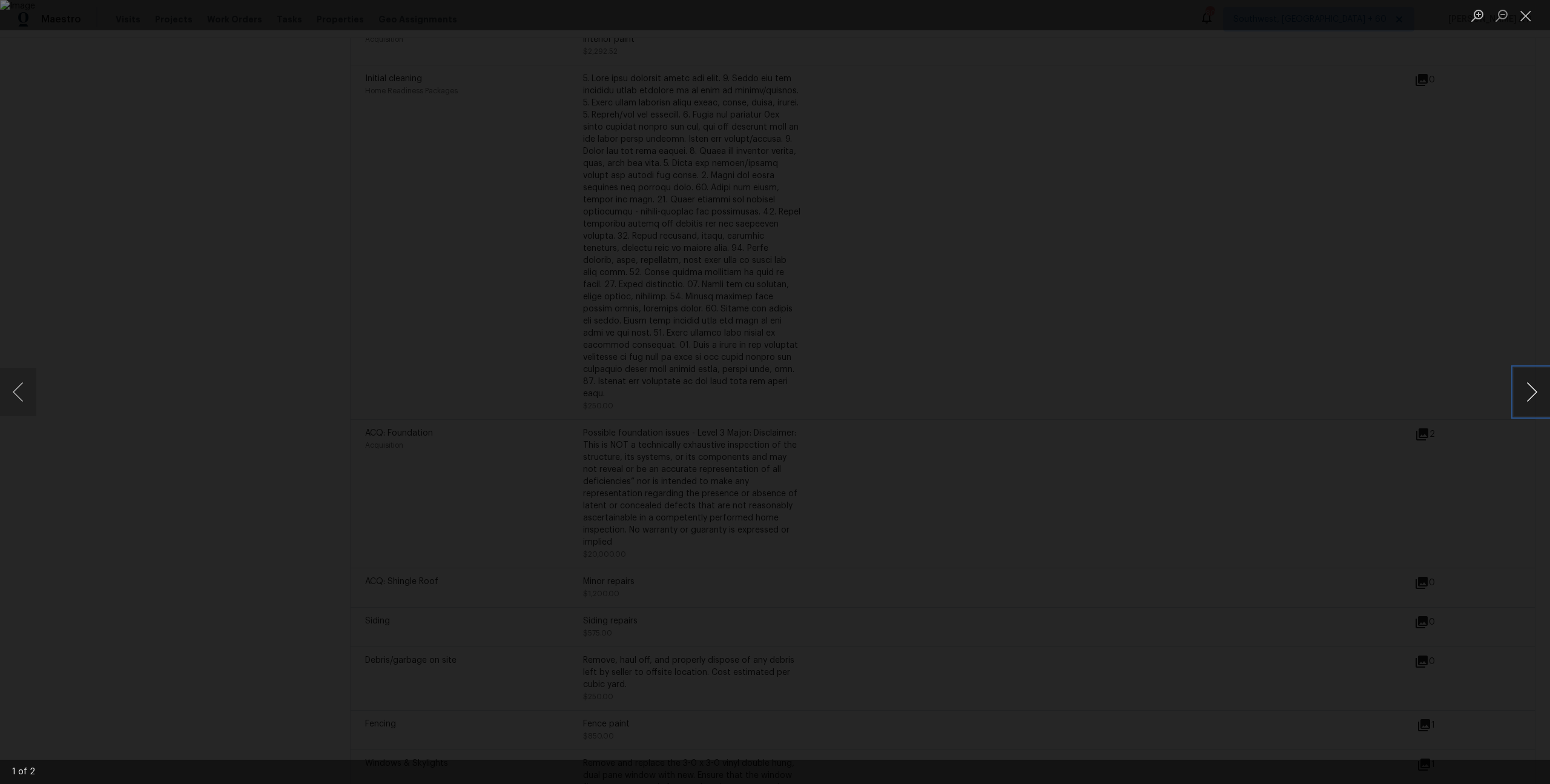
click at [1536, 392] on button "Next image" at bounding box center [1532, 392] width 36 height 48
click at [1349, 450] on div "Lightbox" at bounding box center [775, 392] width 1550 height 784
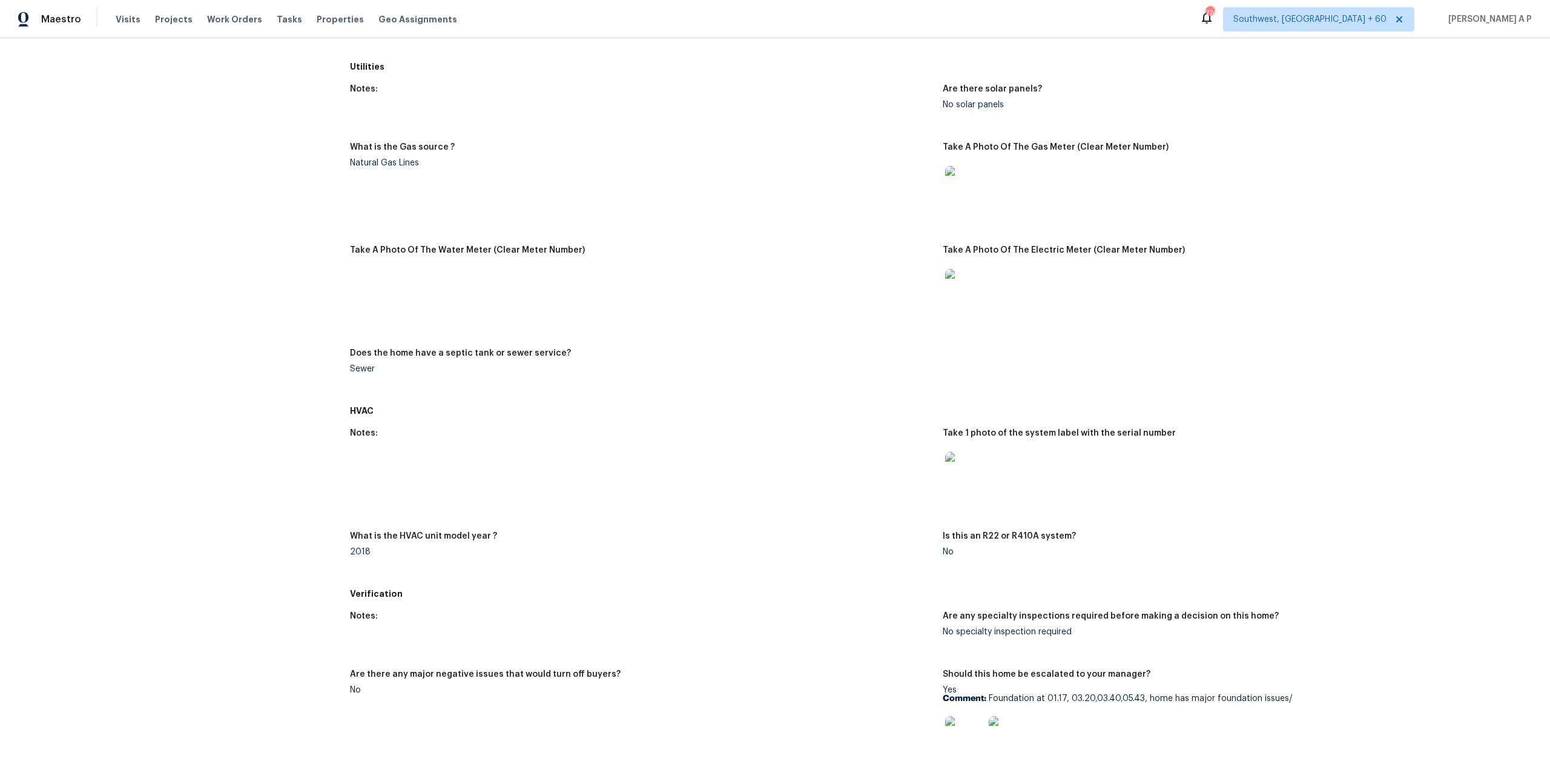
scroll to position [0, 0]
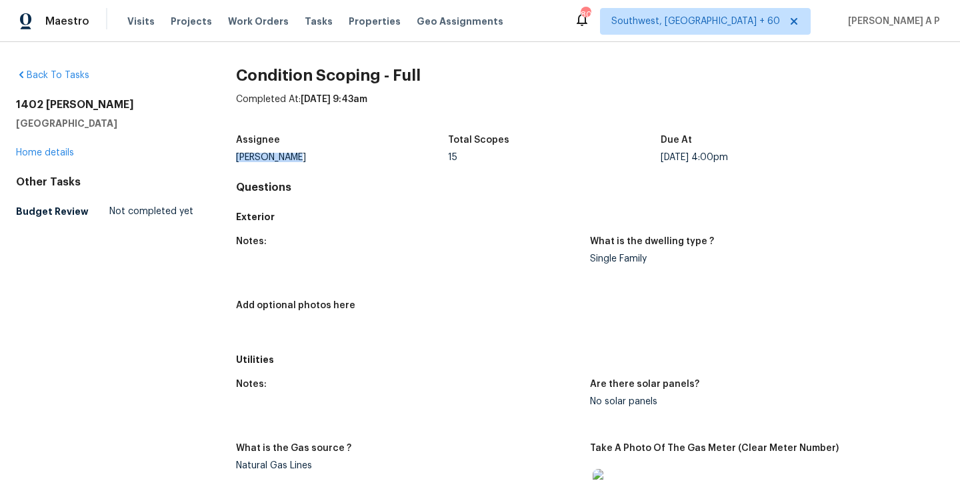
drag, startPoint x: 234, startPoint y: 149, endPoint x: 305, endPoint y: 161, distance: 71.7
click at [58, 147] on div "[STREET_ADDRESS][PERSON_NAME] Home details" at bounding box center [104, 128] width 177 height 61
click at [57, 153] on link "Home details" at bounding box center [45, 152] width 58 height 9
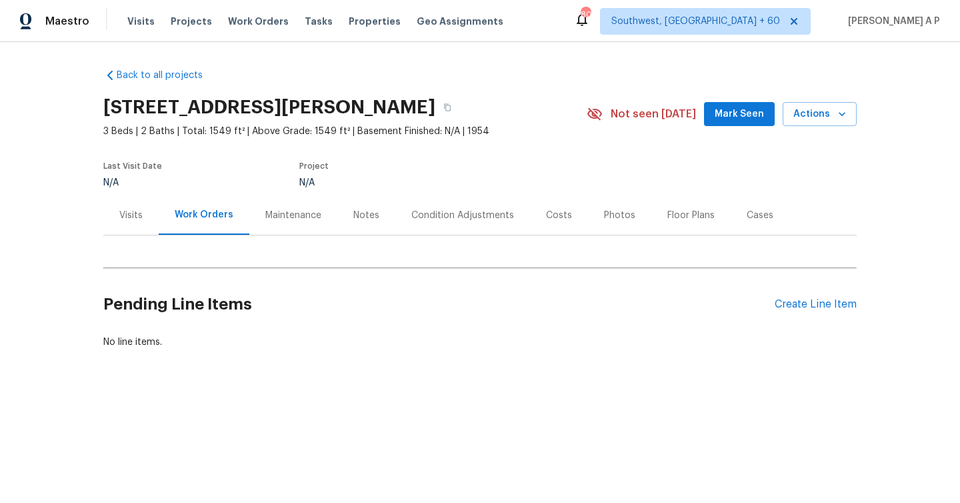
click at [463, 221] on div "Condition Adjustments" at bounding box center [462, 215] width 103 height 13
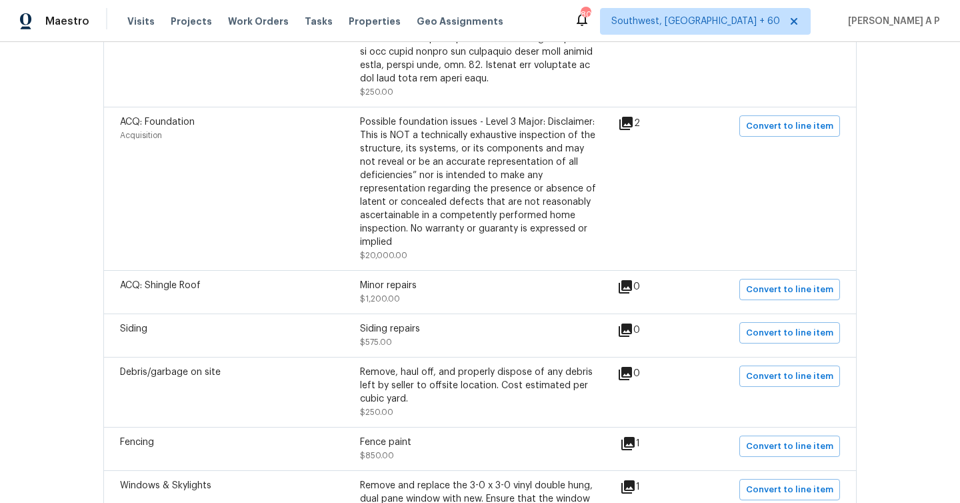
scroll to position [959, 0]
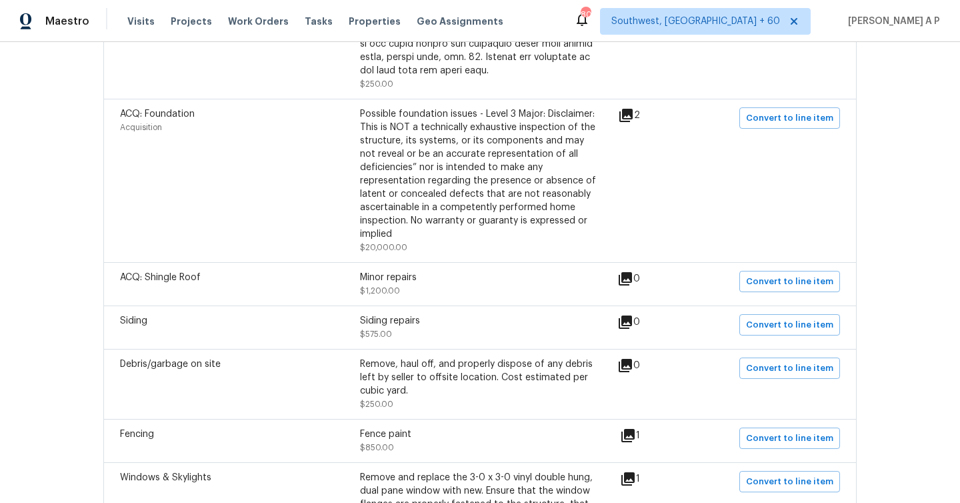
click at [631, 327] on icon at bounding box center [625, 322] width 16 height 16
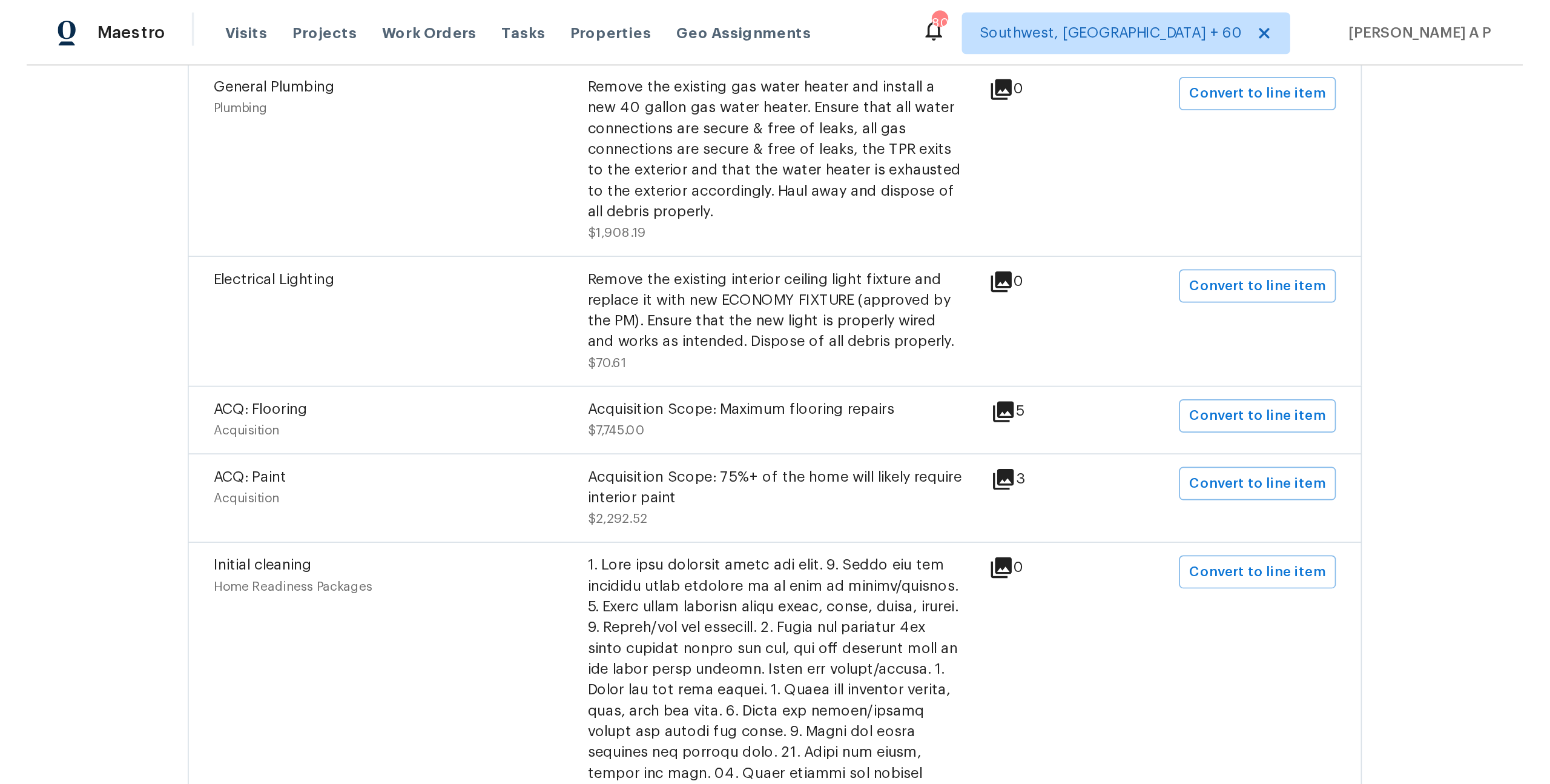
scroll to position [0, 0]
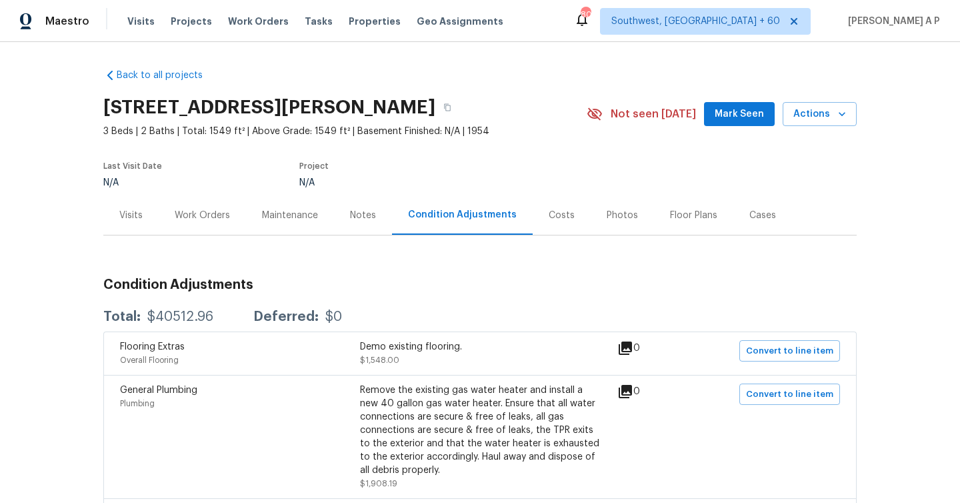
click at [762, 117] on span "Mark Seen" at bounding box center [739, 114] width 49 height 17
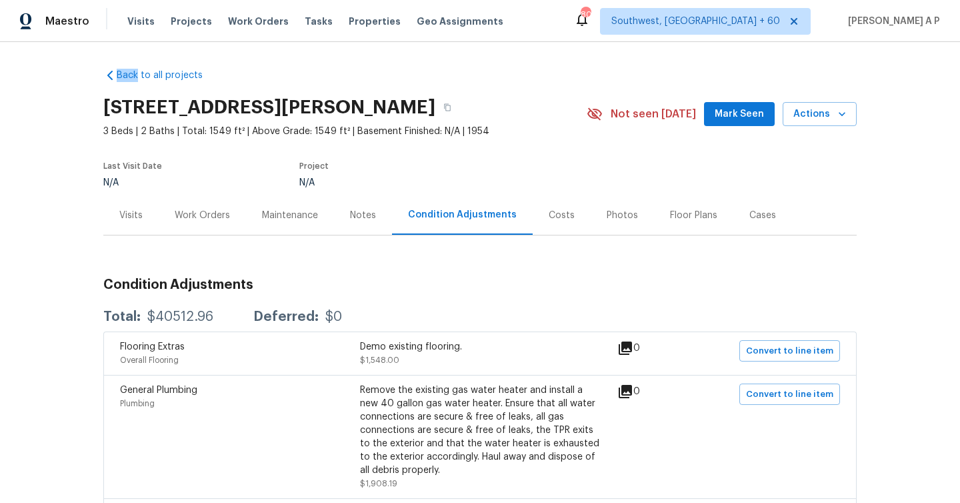
click at [764, 128] on div "[STREET_ADDRESS][PERSON_NAME] 3 Beds | 2 Baths | Total: 1549 ft² | Above Grade:…" at bounding box center [479, 114] width 753 height 48
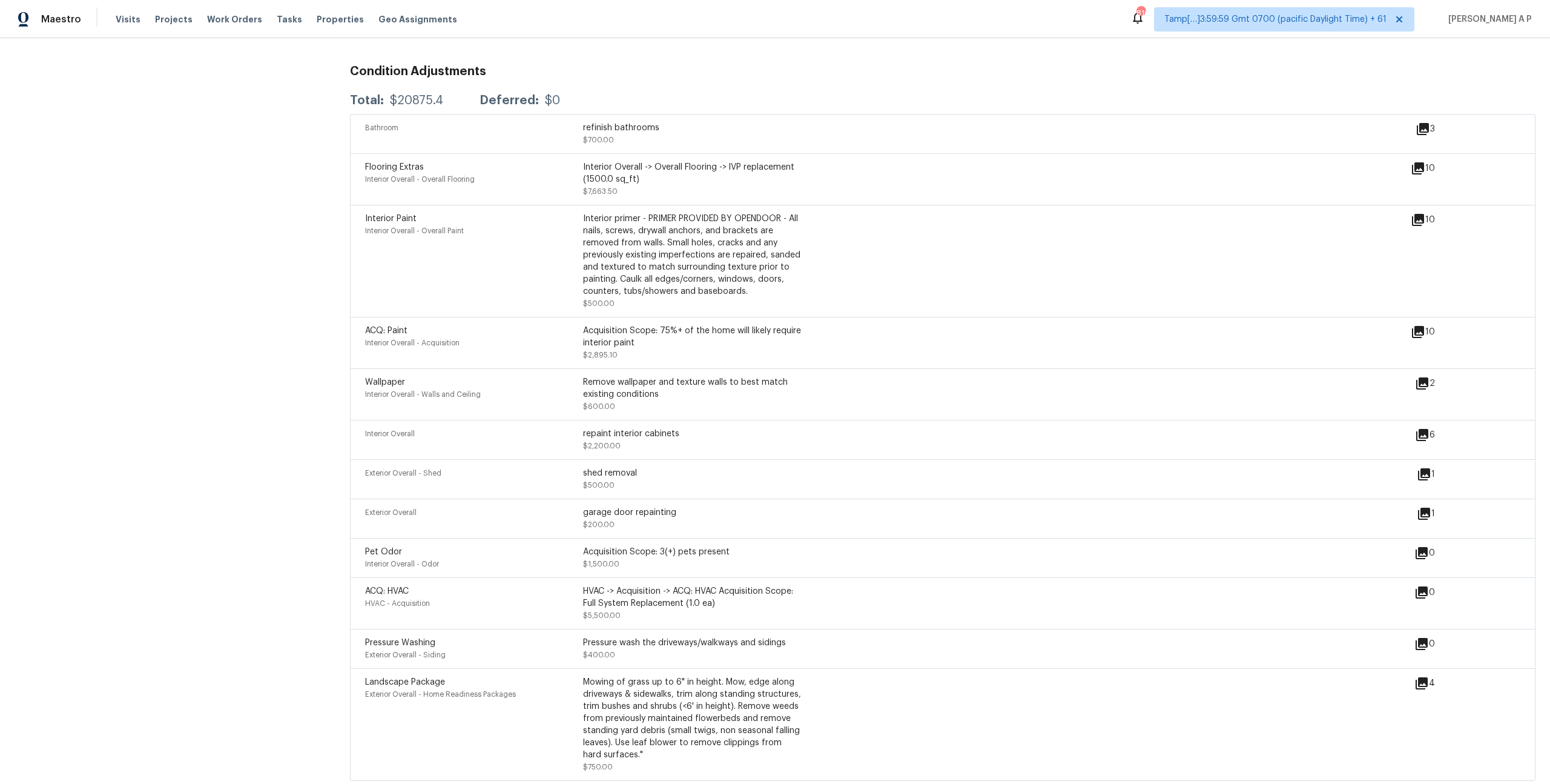
scroll to position [1533, 0]
click at [1423, 467] on icon at bounding box center [1424, 472] width 12 height 12
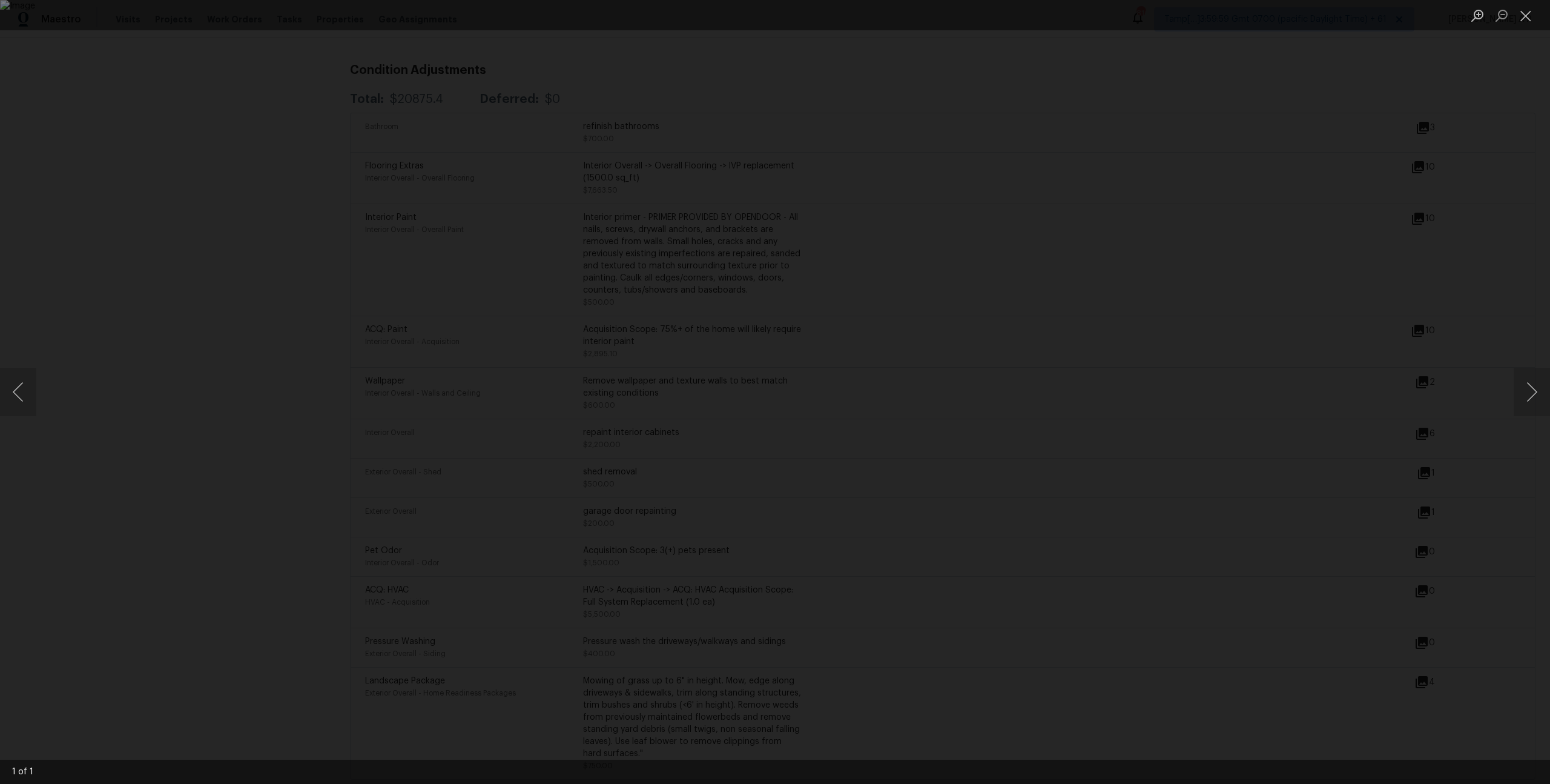
click at [1345, 453] on div "Lightbox" at bounding box center [775, 392] width 1550 height 784
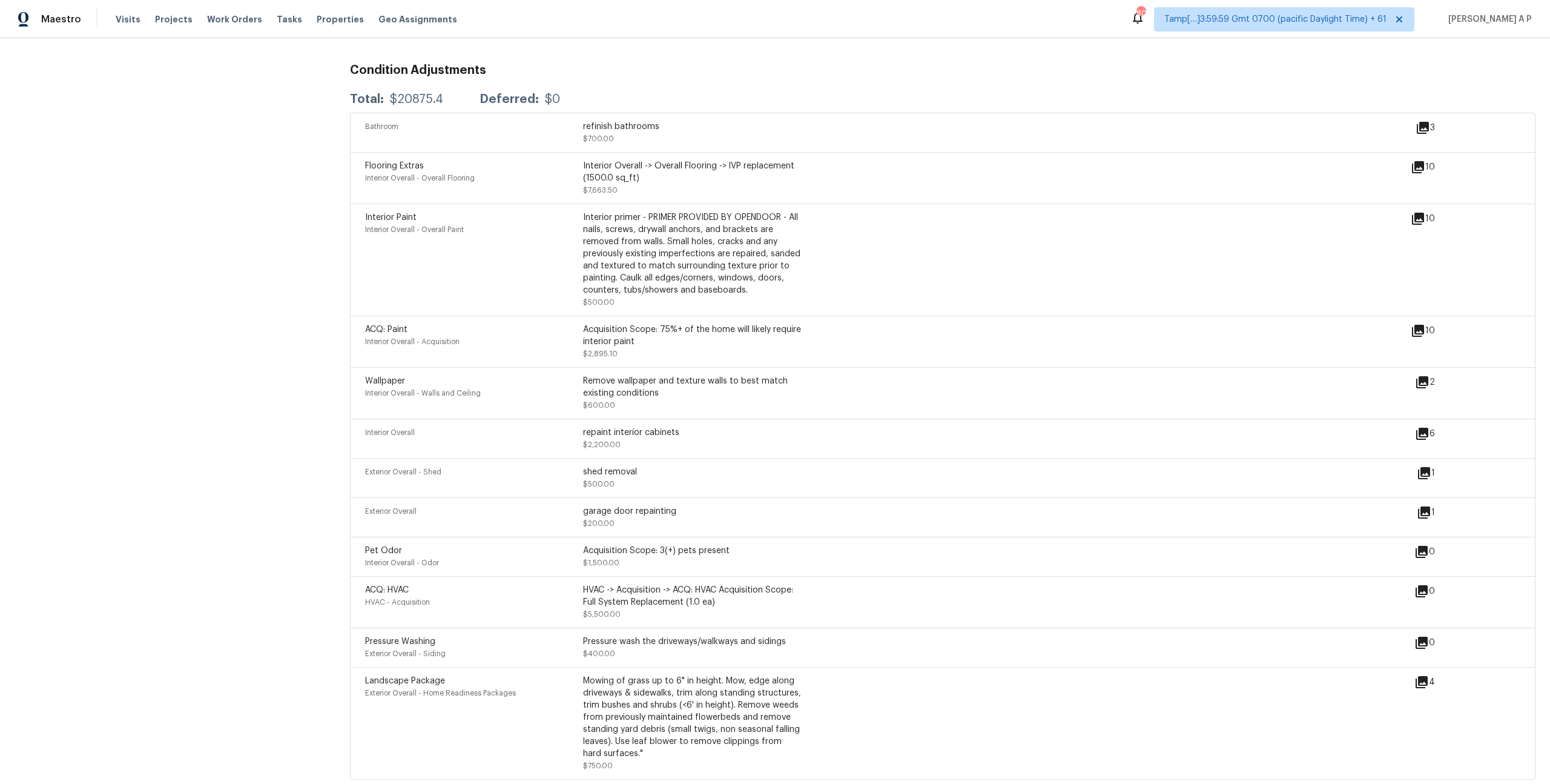
click at [1423, 375] on icon at bounding box center [1423, 382] width 15 height 15
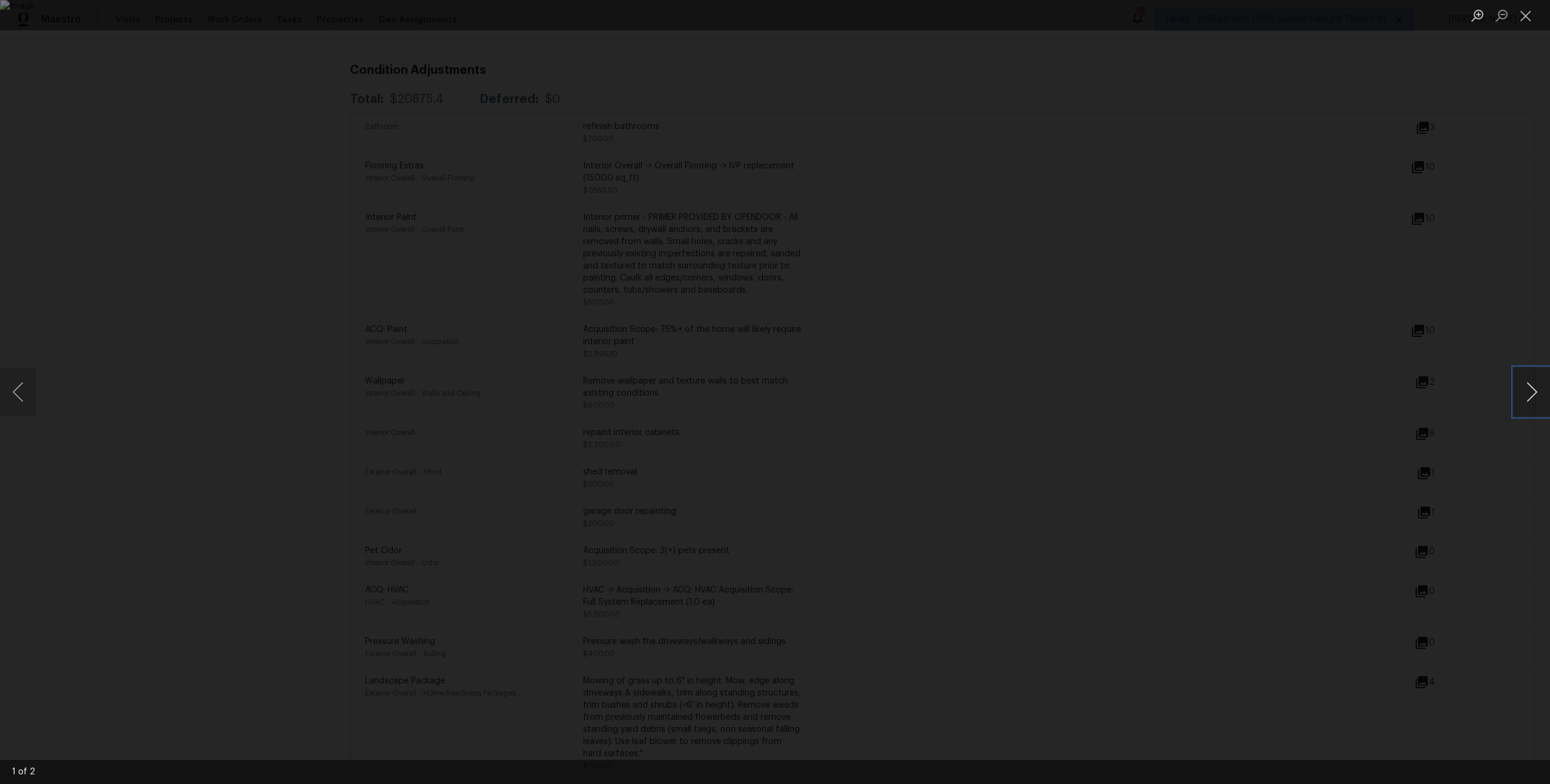
click at [1538, 390] on button "Next image" at bounding box center [1532, 392] width 36 height 48
click at [1164, 558] on div "Lightbox" at bounding box center [775, 392] width 1550 height 784
